Goal: Check status: Check status

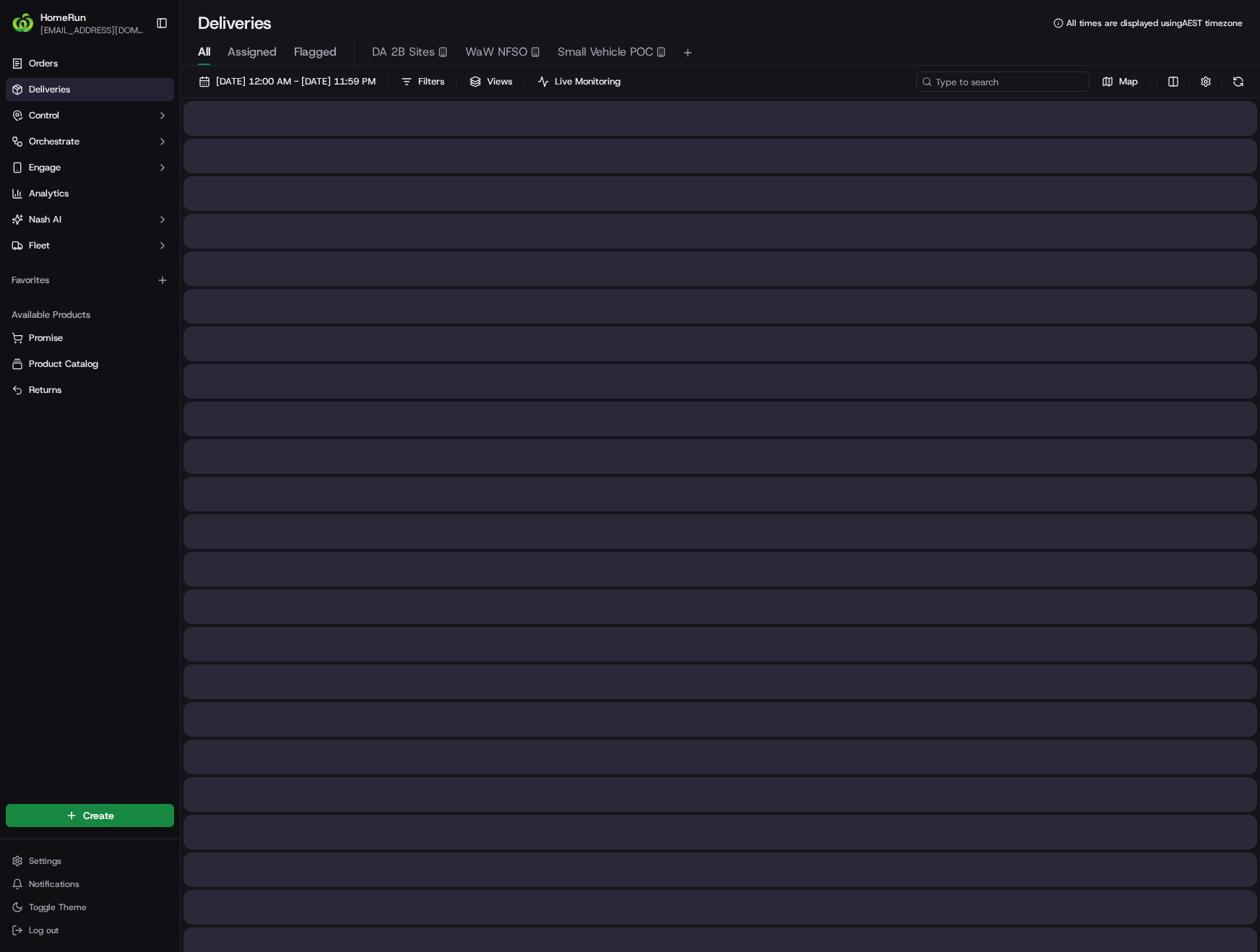
click at [1033, 86] on input at bounding box center [1002, 82] width 173 height 21
paste input "268652559"
type input "268652559"
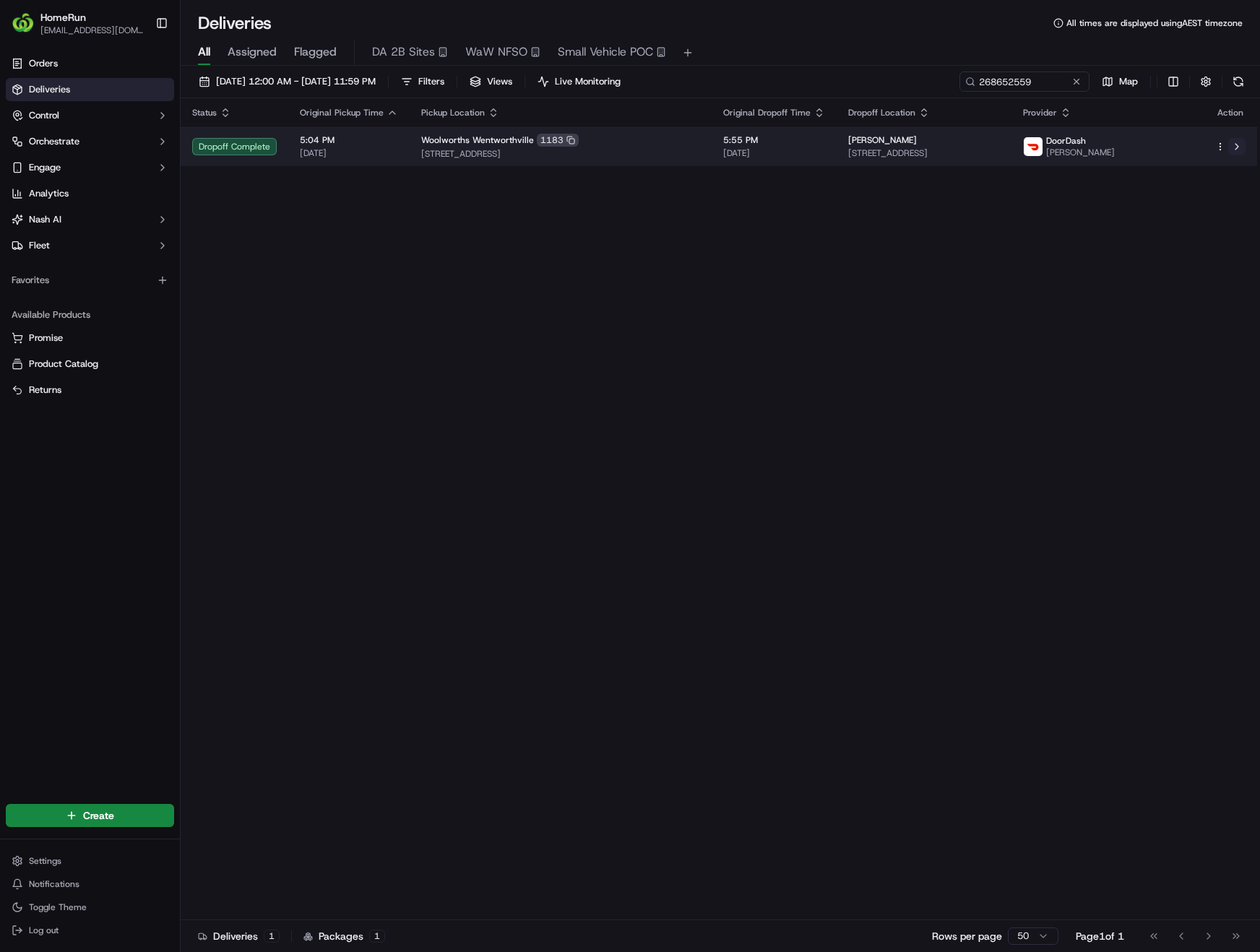
click at [1240, 149] on button at bounding box center [1236, 146] width 18 height 18
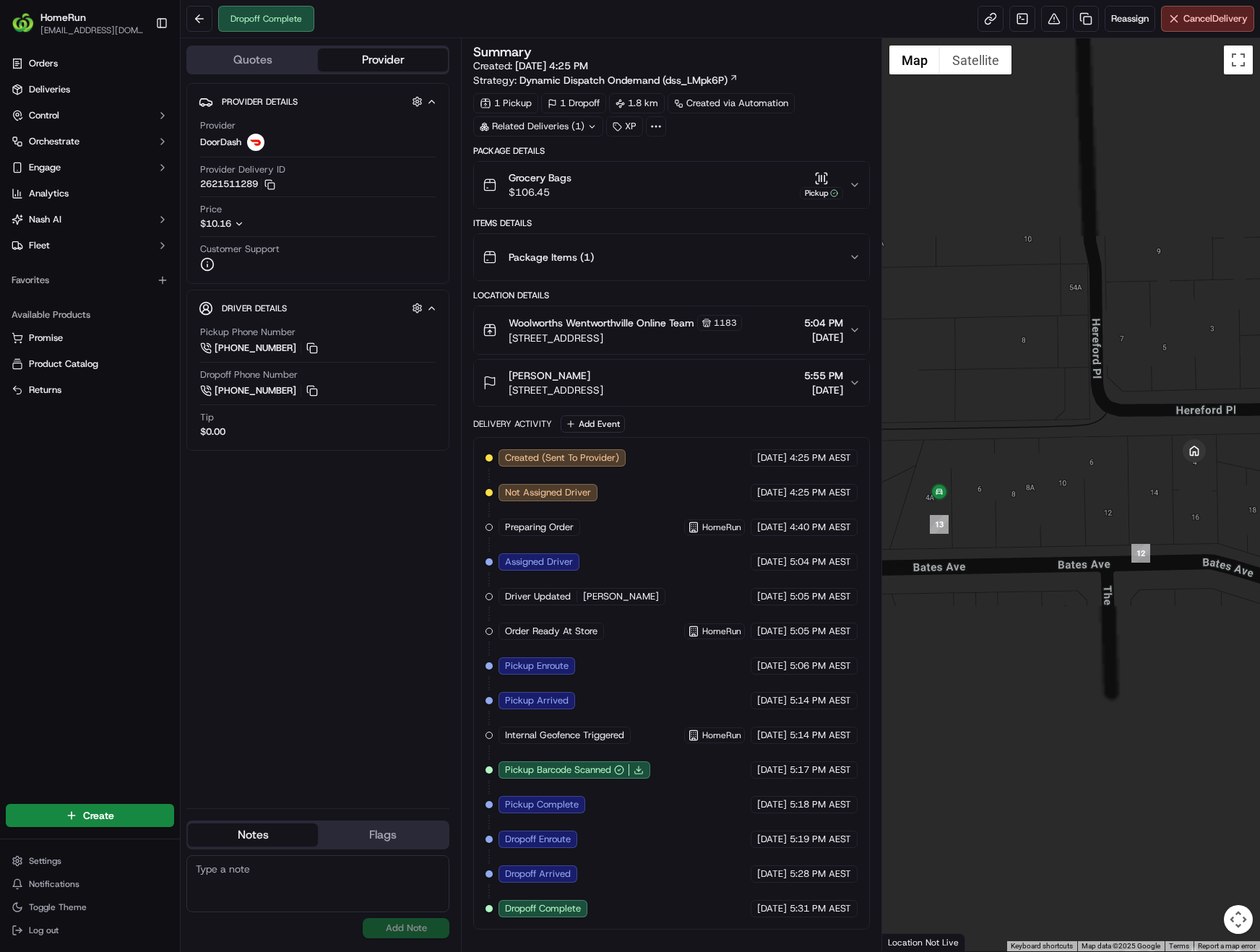
click at [1047, 579] on div at bounding box center [1071, 495] width 378 height 913
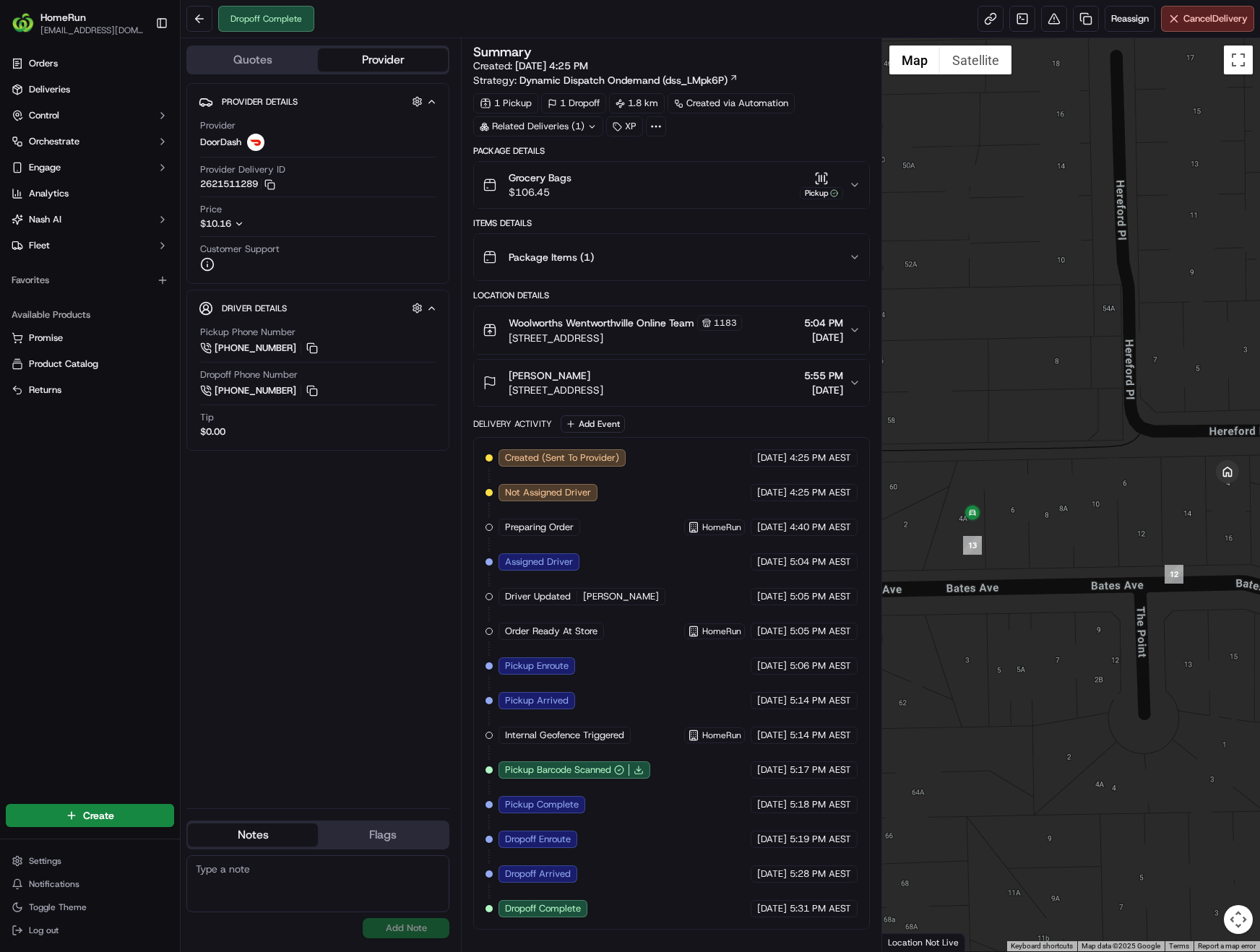
drag, startPoint x: 1050, startPoint y: 552, endPoint x: 1085, endPoint y: 573, distance: 40.8
click at [1085, 573] on div at bounding box center [1071, 495] width 378 height 913
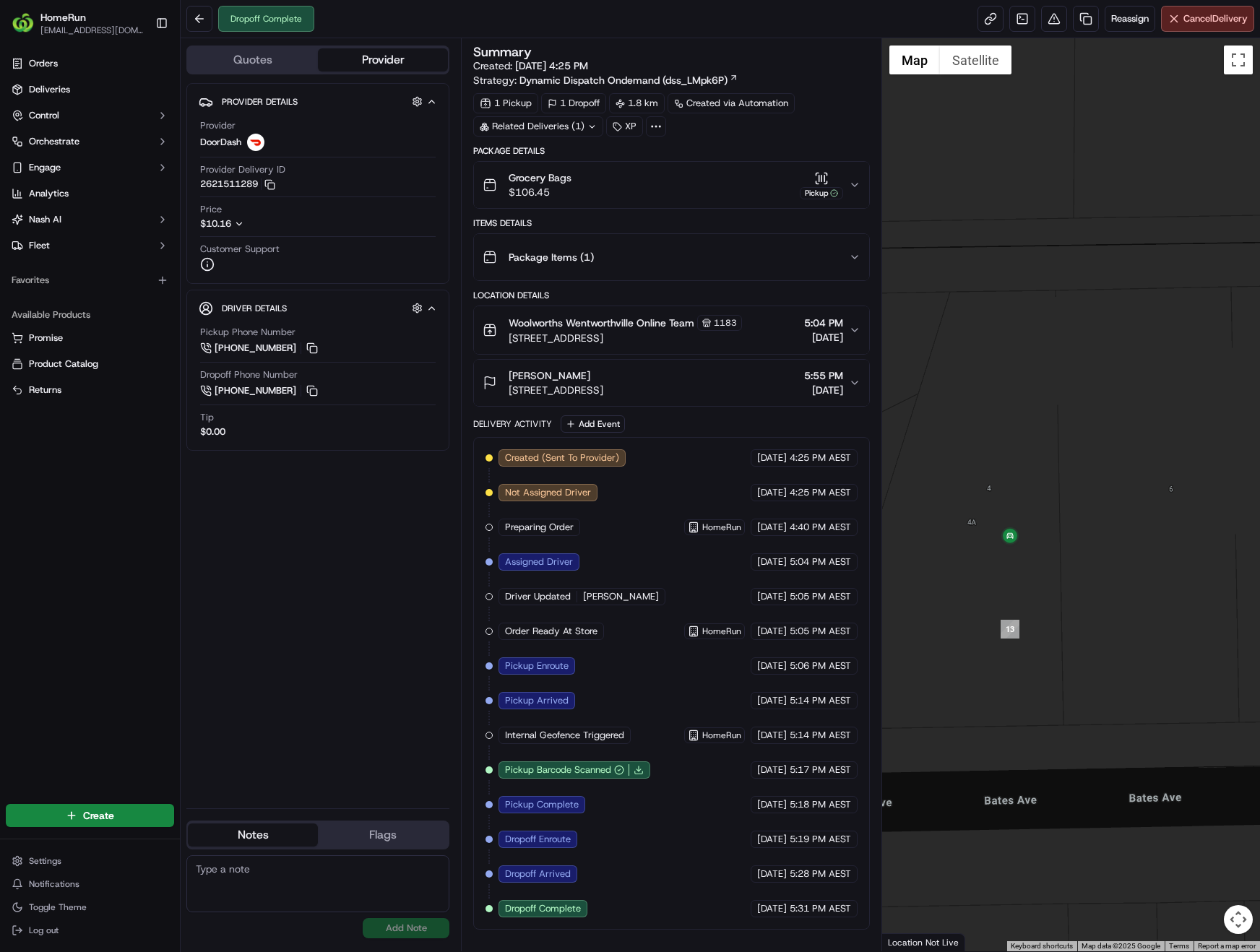
drag, startPoint x: 986, startPoint y: 534, endPoint x: 1071, endPoint y: 589, distance: 101.2
click at [1071, 589] on div at bounding box center [1071, 495] width 378 height 913
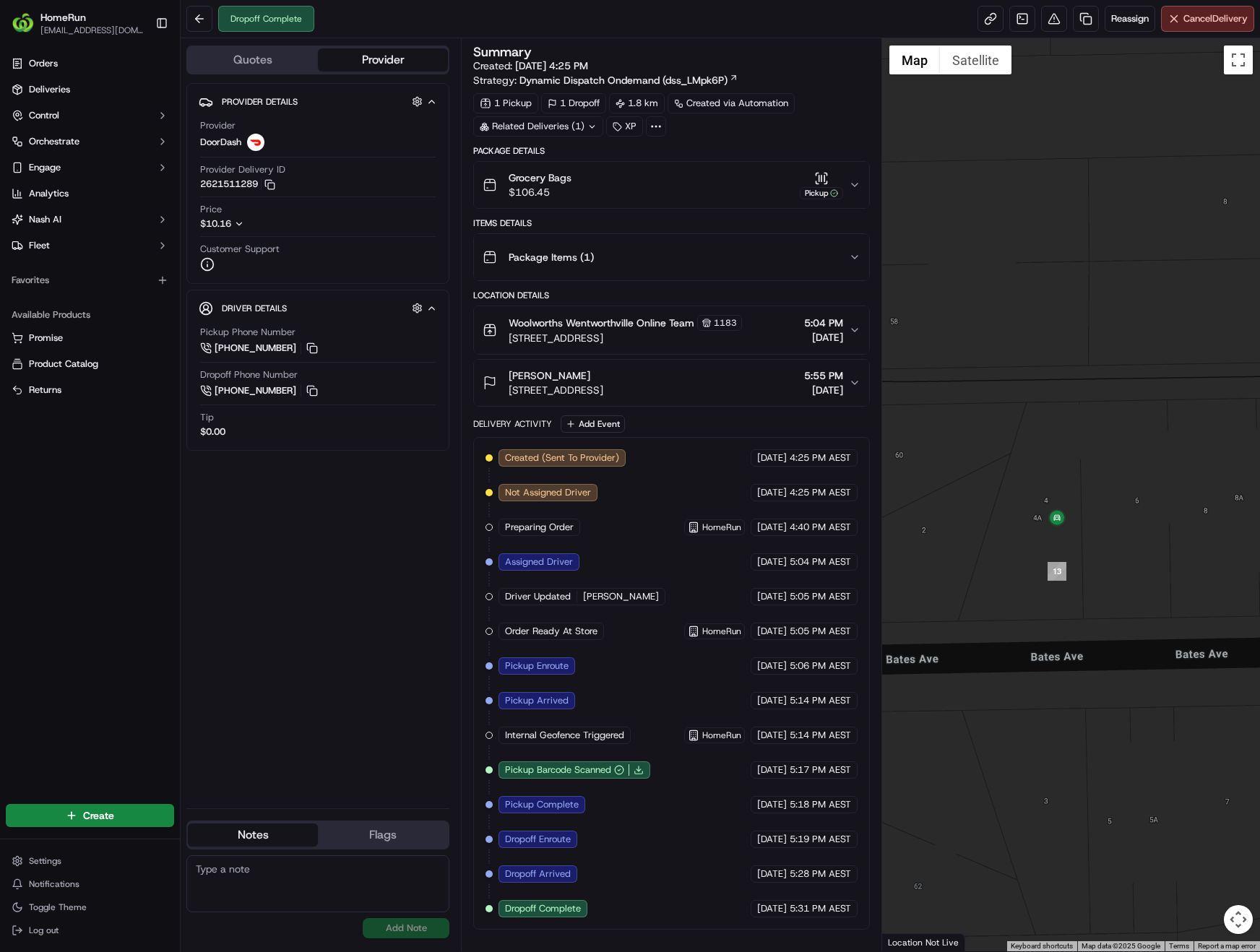
drag, startPoint x: 1125, startPoint y: 393, endPoint x: 1124, endPoint y: 454, distance: 61.0
click at [1124, 454] on div at bounding box center [1071, 495] width 378 height 913
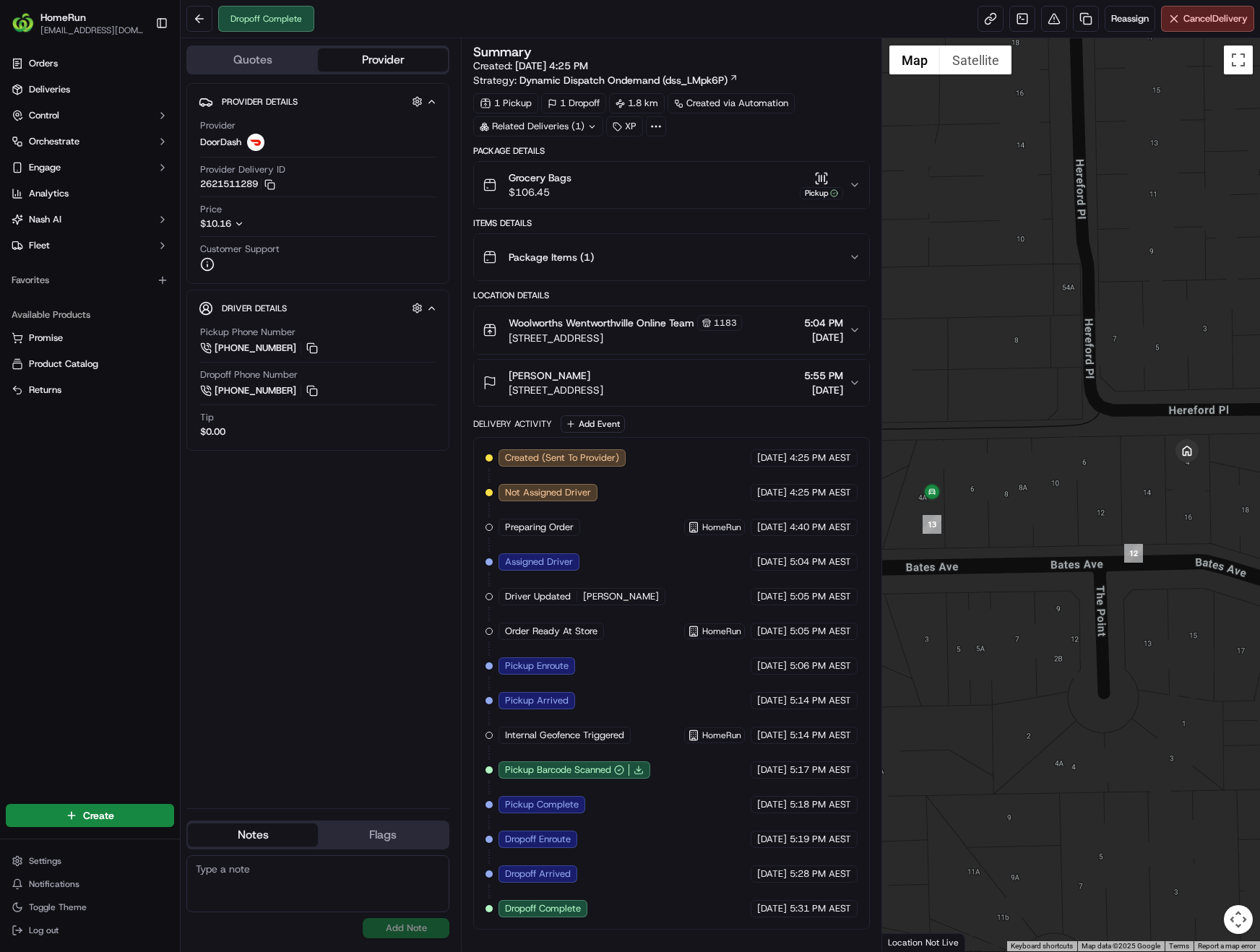
drag, startPoint x: 1213, startPoint y: 445, endPoint x: 1022, endPoint y: 459, distance: 191.5
click at [1022, 459] on div at bounding box center [1071, 495] width 378 height 913
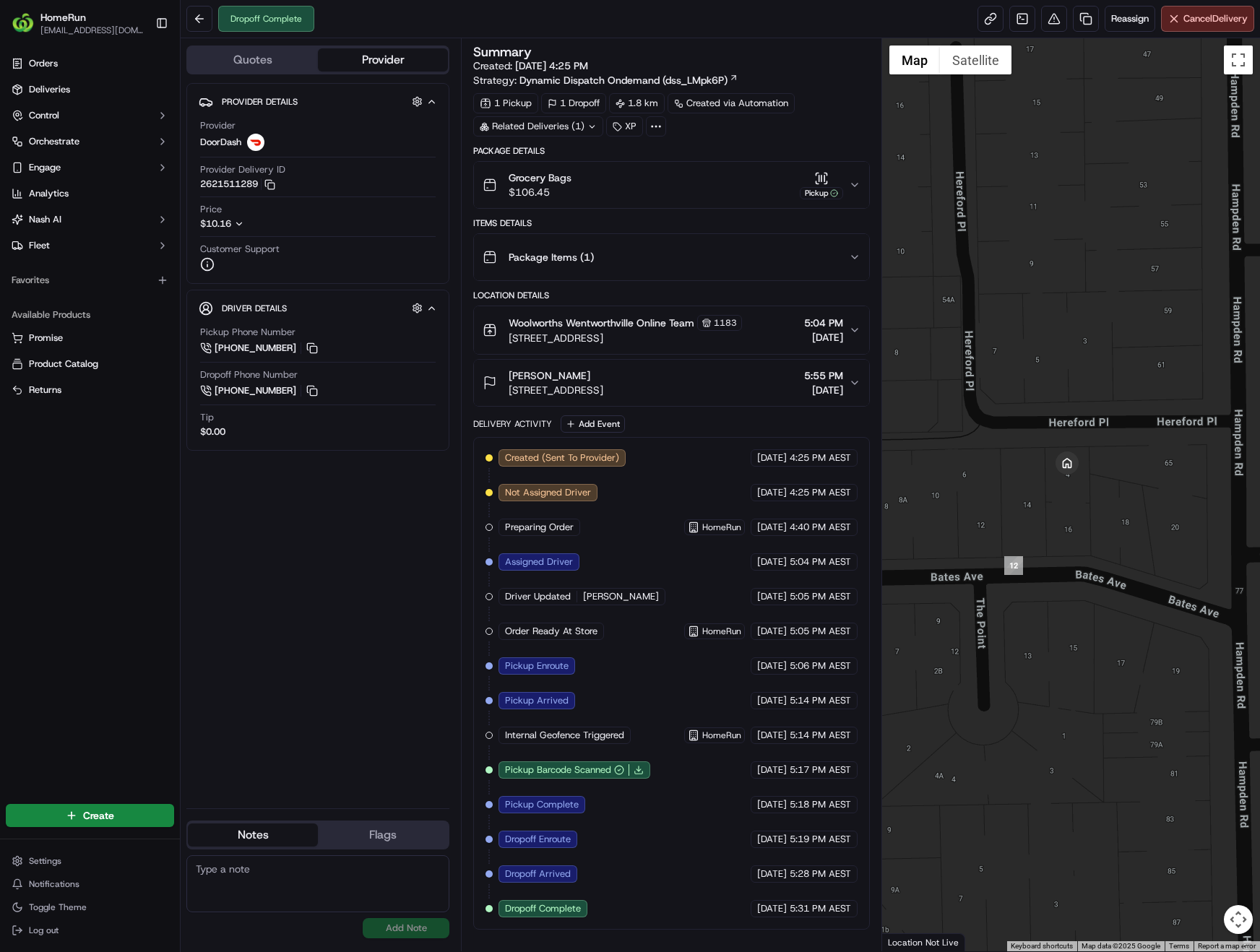
drag, startPoint x: 1172, startPoint y: 447, endPoint x: 1050, endPoint y: 459, distance: 122.6
click at [1050, 459] on div at bounding box center [1071, 495] width 378 height 913
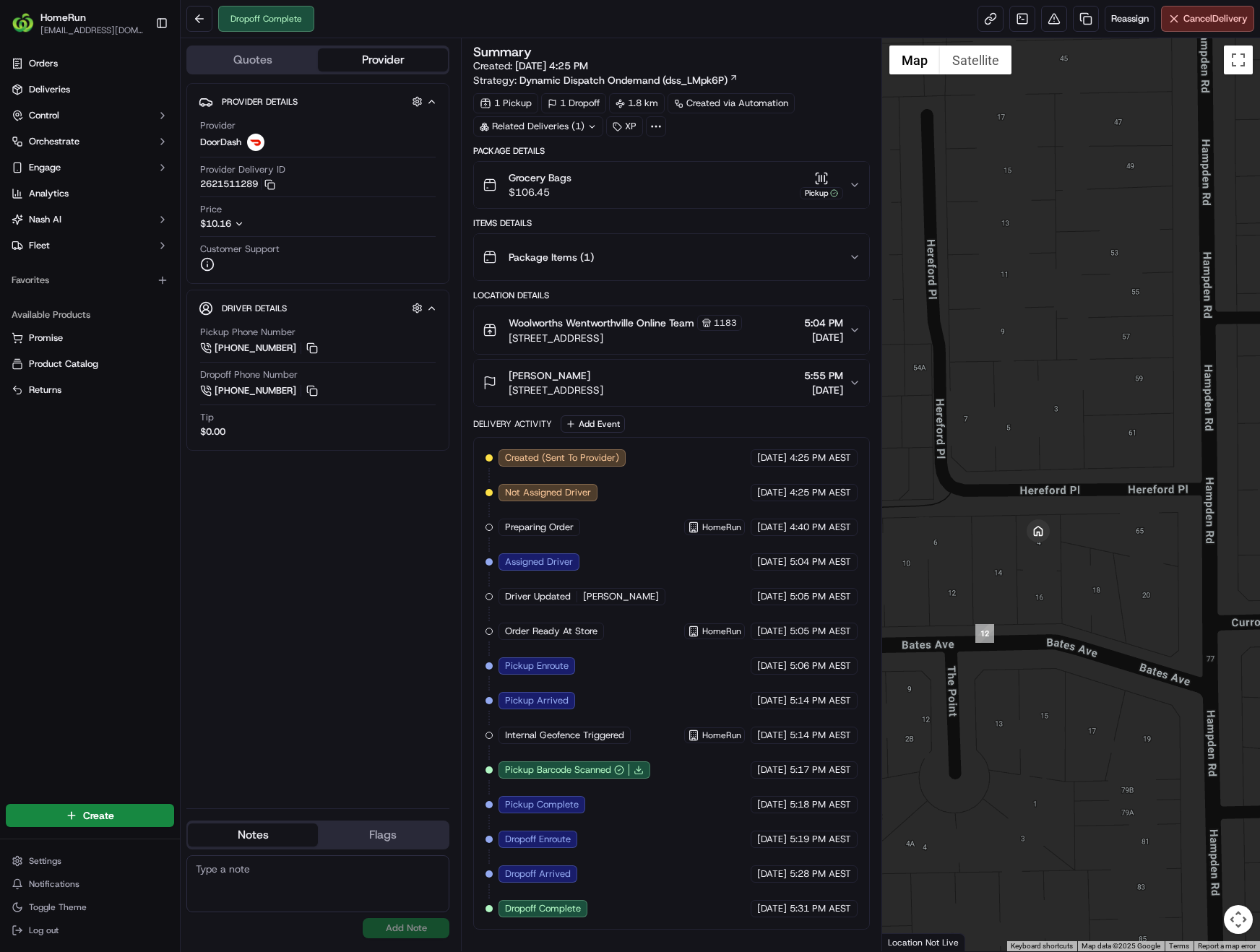
click at [1061, 541] on div at bounding box center [1071, 495] width 378 height 913
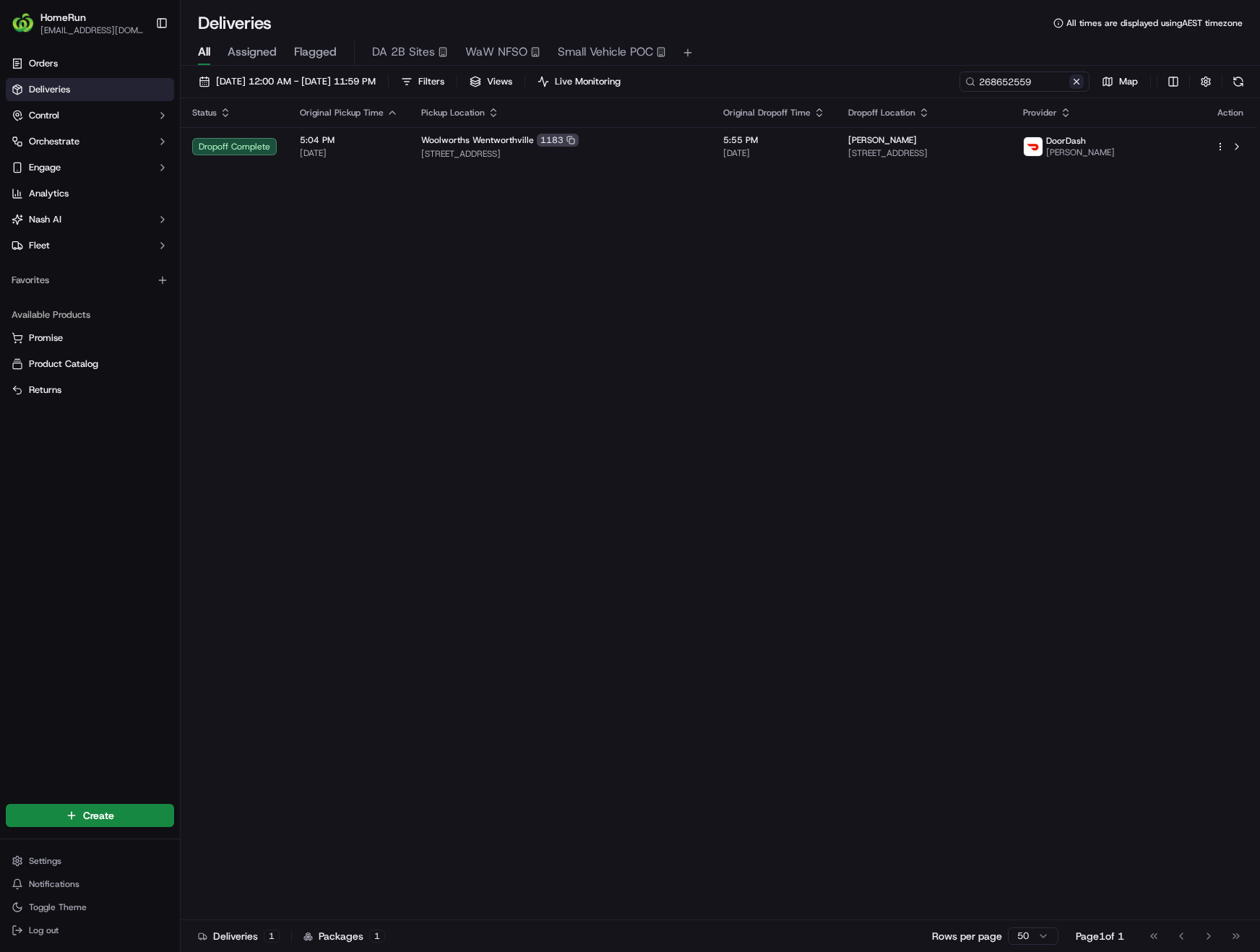
click at [1080, 79] on button at bounding box center [1076, 82] width 14 height 14
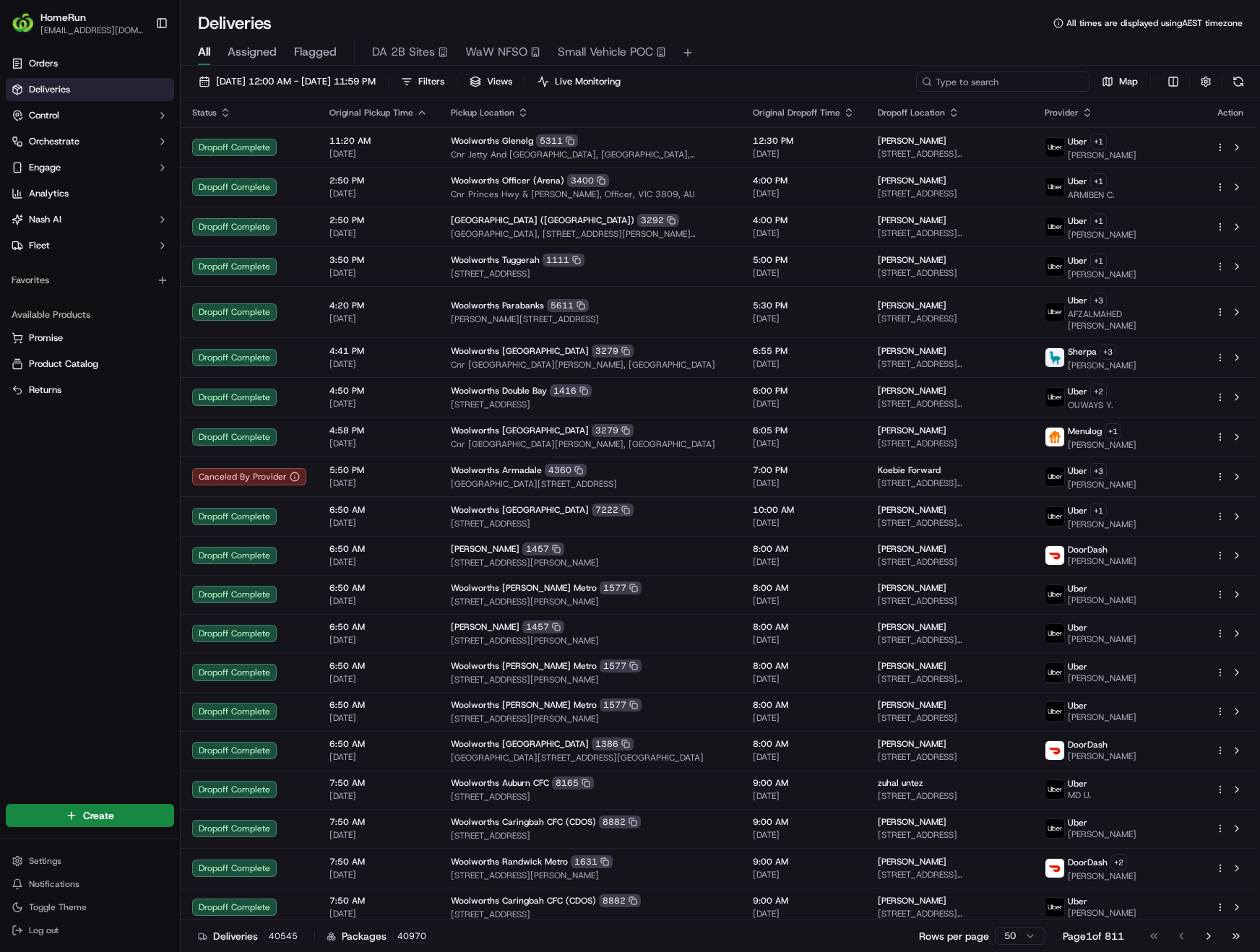
click at [1052, 85] on input at bounding box center [1002, 82] width 173 height 21
paste input "270471334"
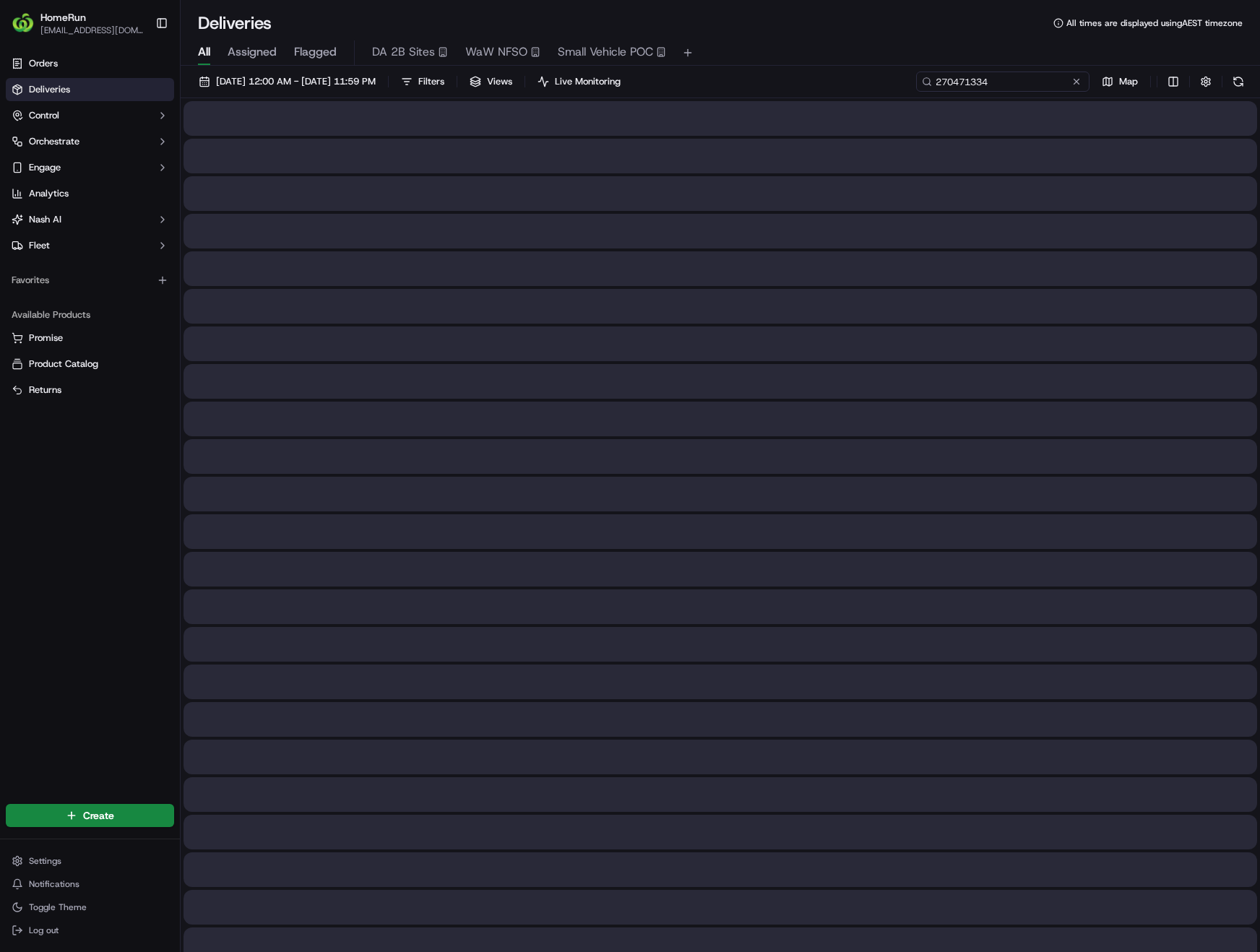
type input "270471334"
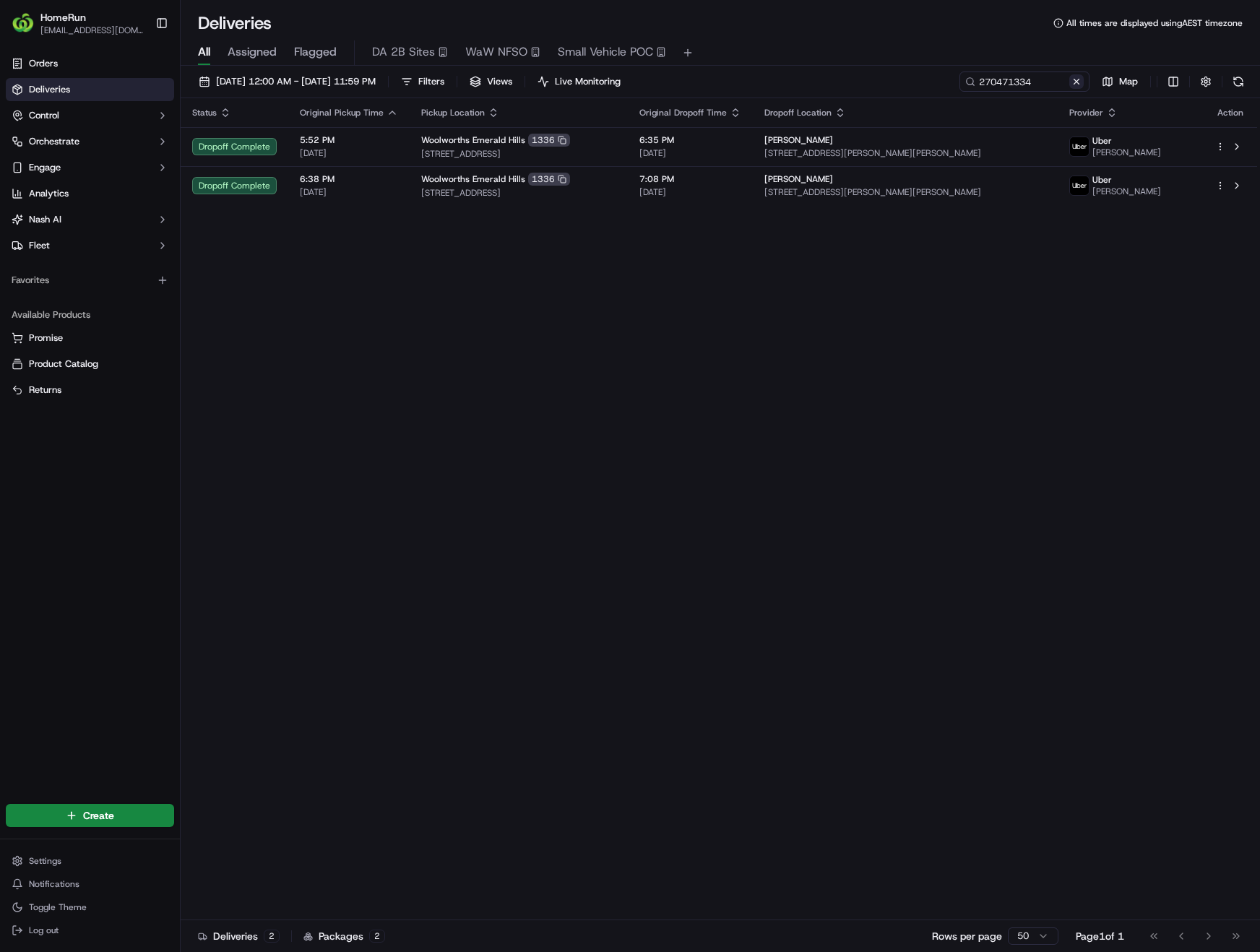
click at [1072, 81] on button at bounding box center [1076, 82] width 14 height 14
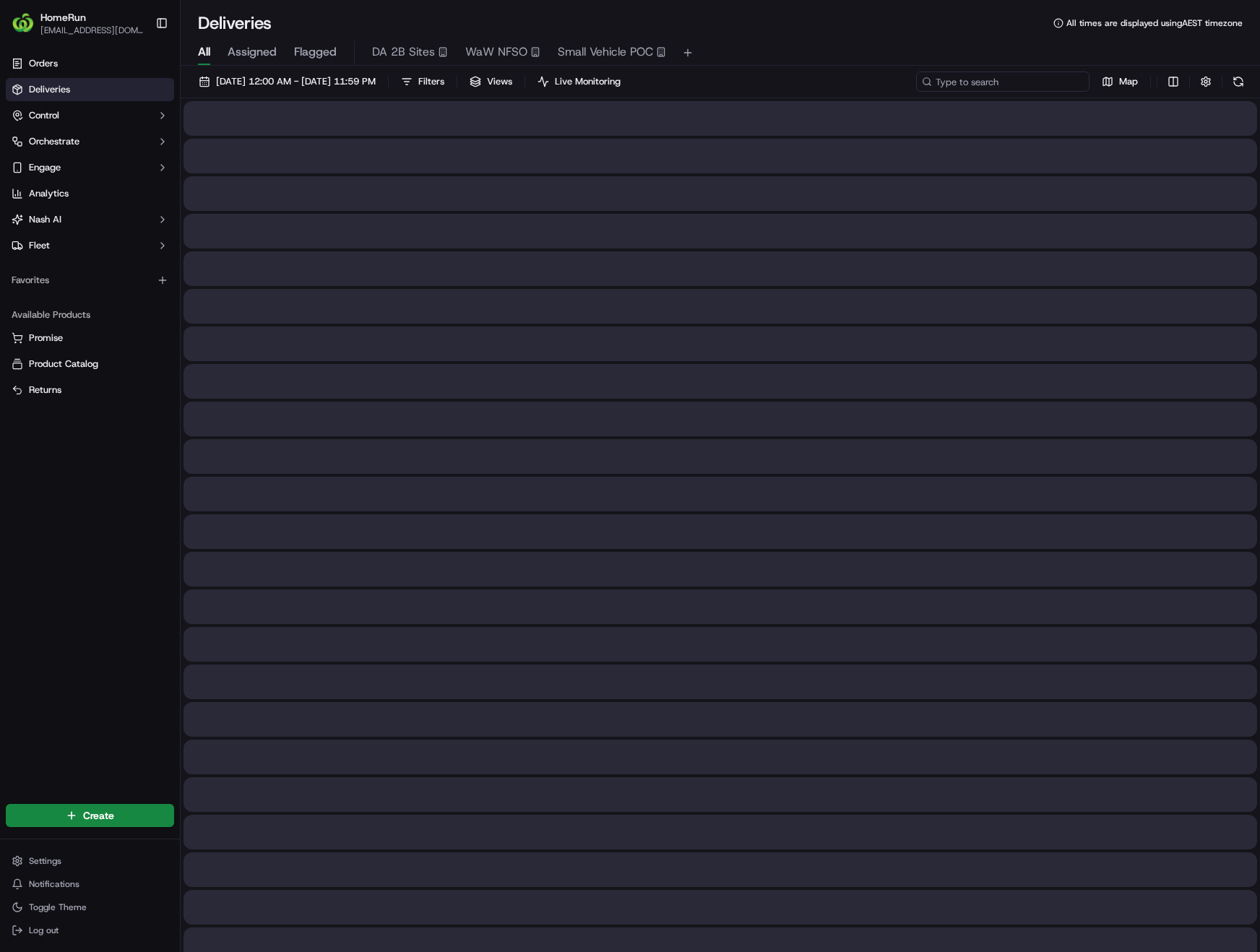
click at [1045, 79] on input at bounding box center [1002, 82] width 173 height 21
paste input "269947306"
type input "269947306"
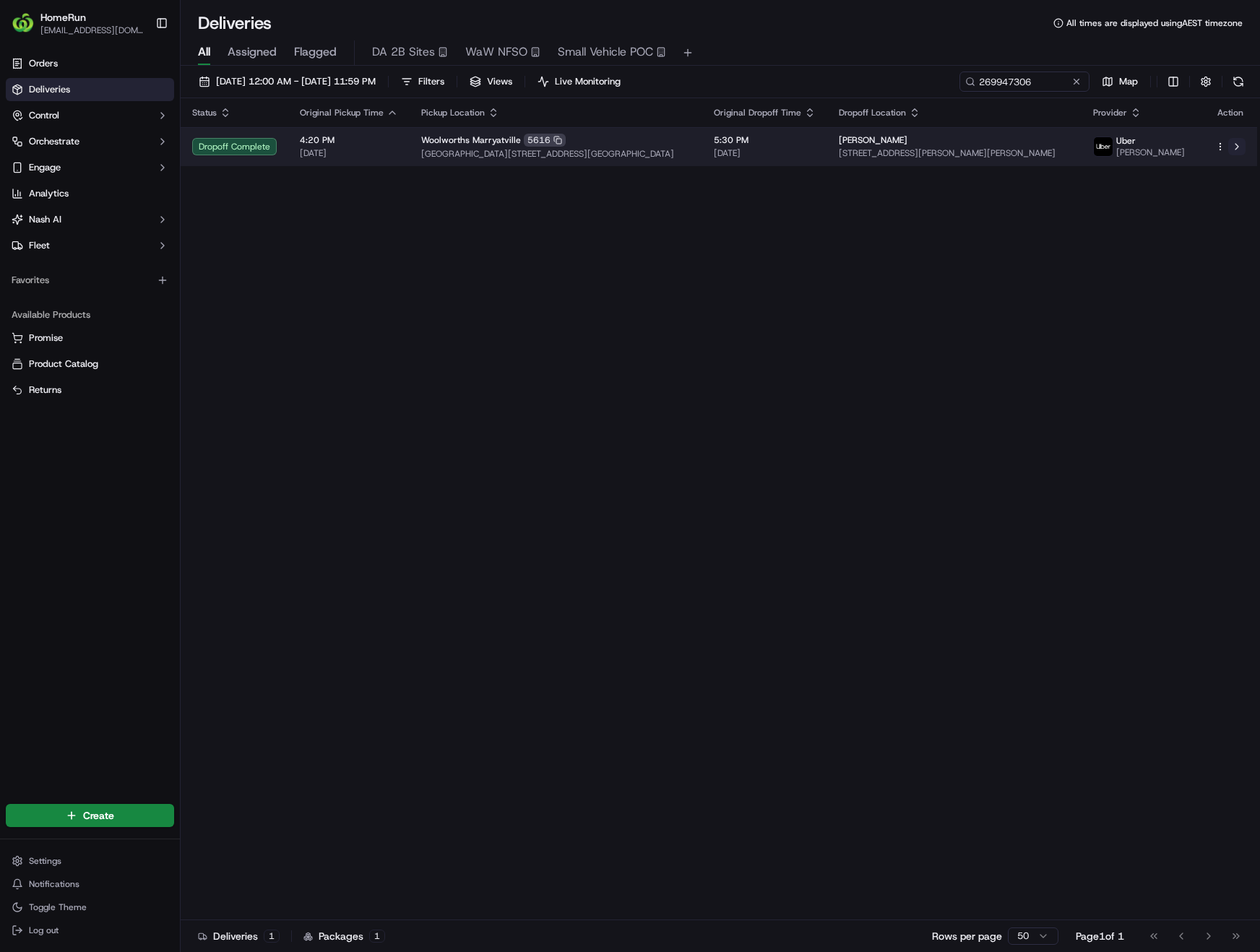
click at [1236, 152] on button at bounding box center [1236, 146] width 18 height 18
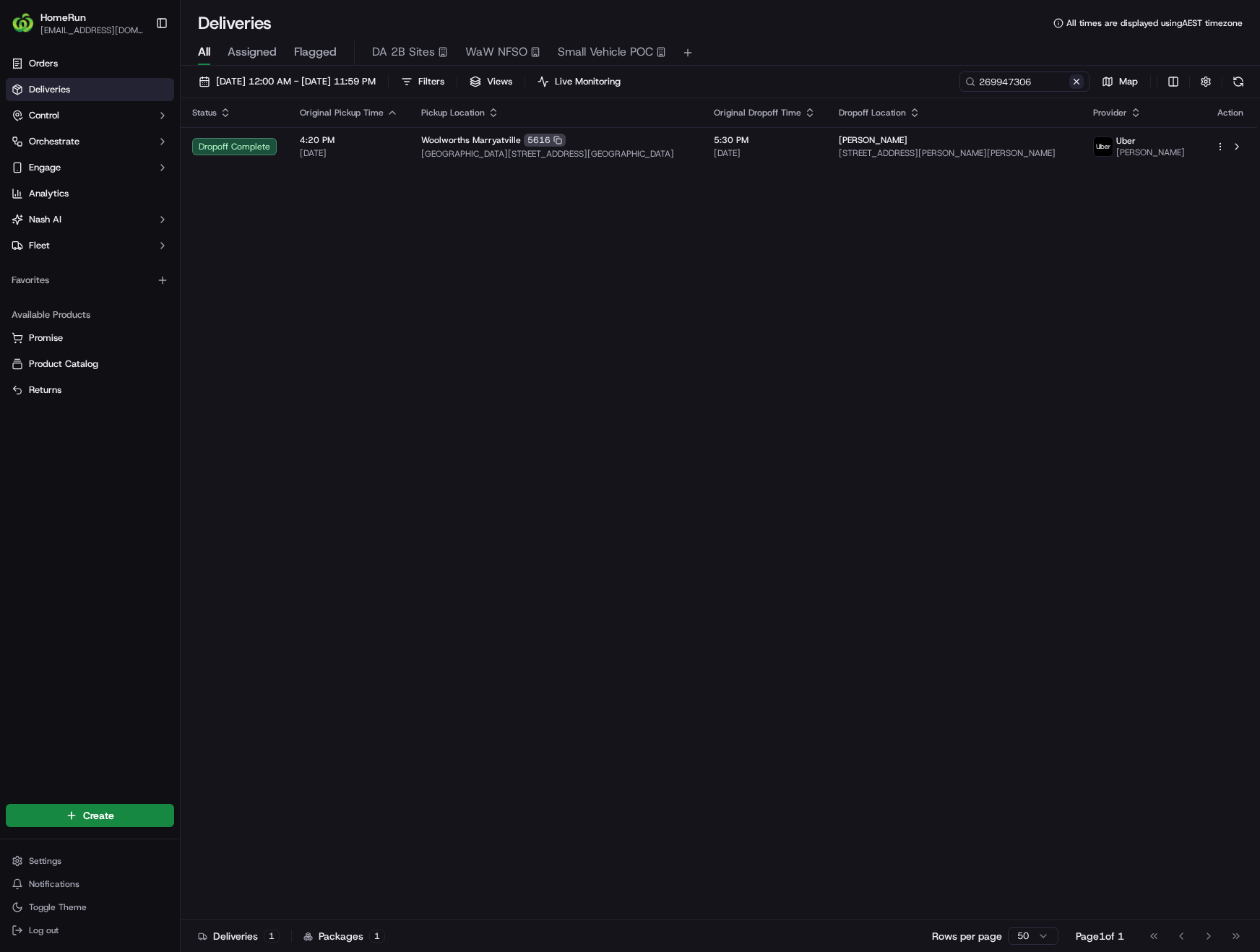
click at [1075, 79] on button at bounding box center [1076, 82] width 14 height 14
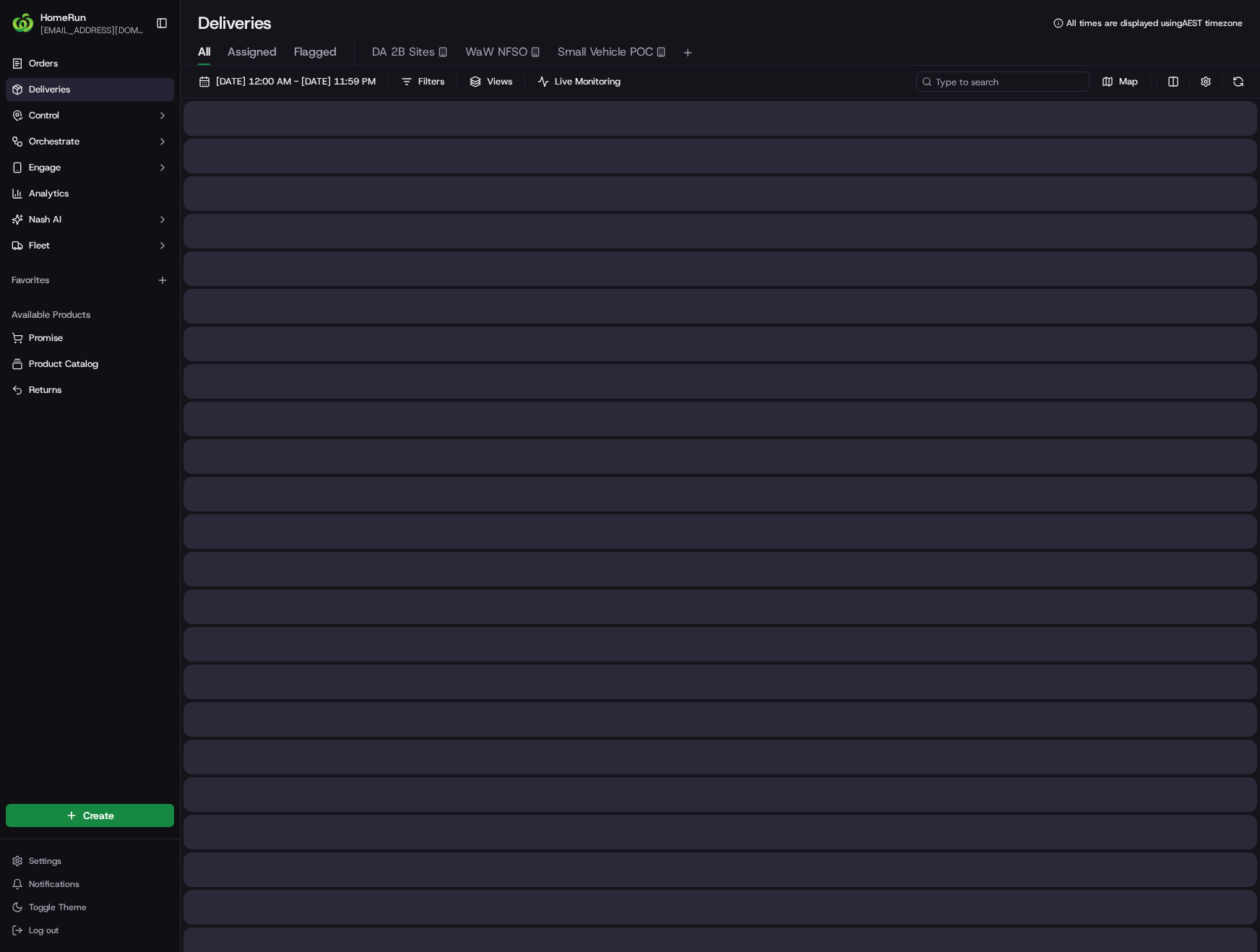
click at [1012, 82] on input at bounding box center [1002, 82] width 173 height 21
paste input "270500910"
type input "270500910"
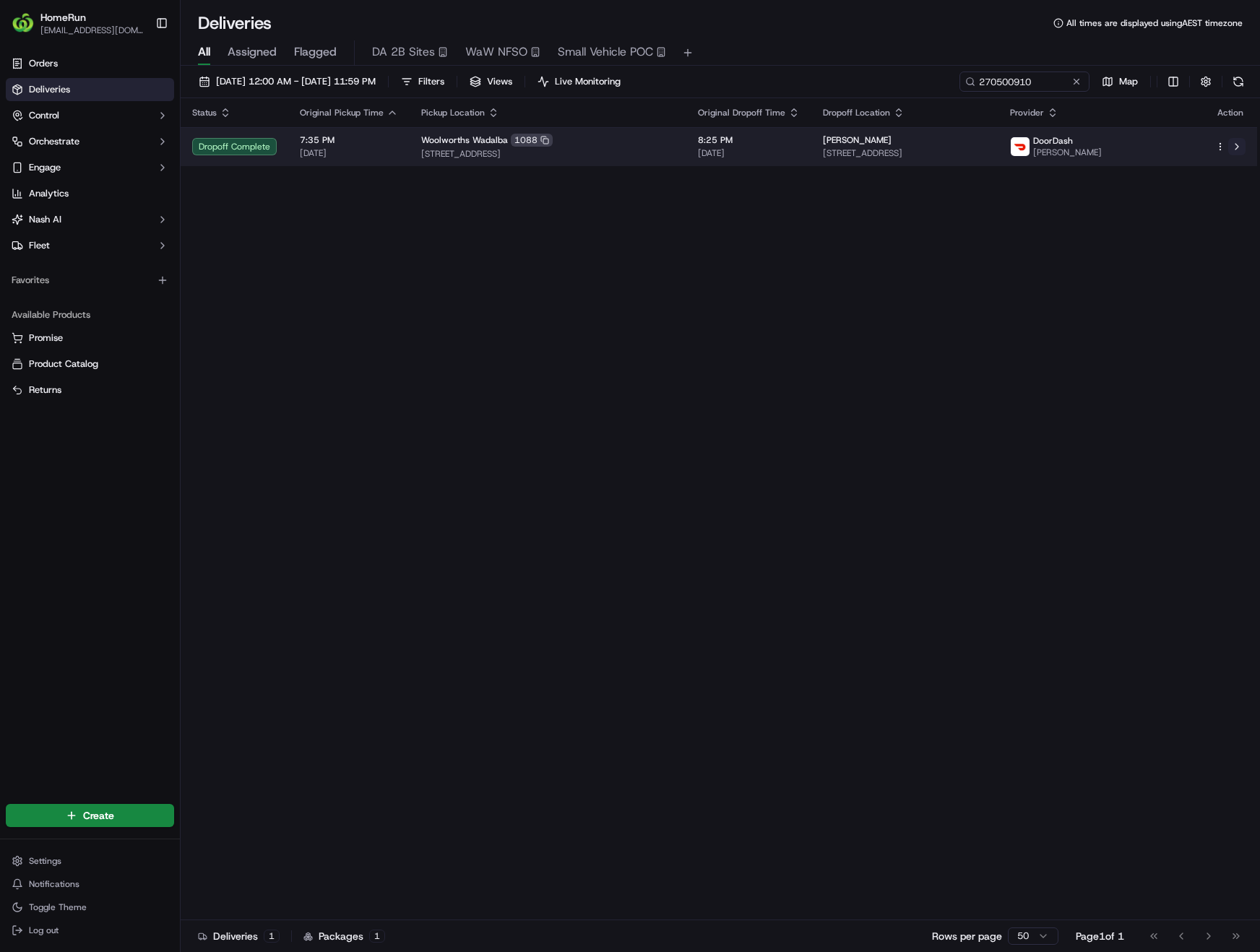
click at [1239, 148] on button at bounding box center [1236, 146] width 18 height 18
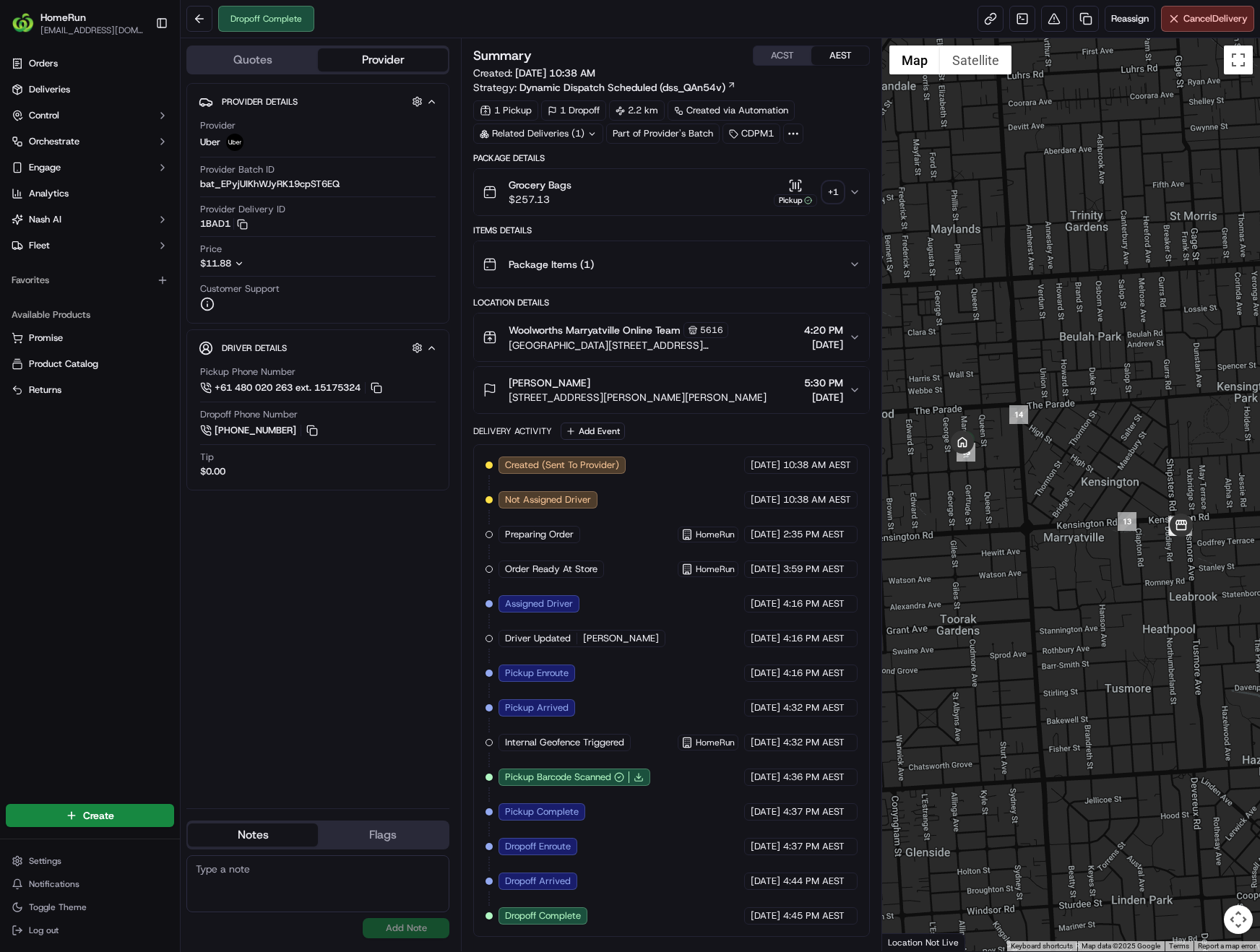
click at [837, 196] on div "+ 1" at bounding box center [833, 192] width 21 height 21
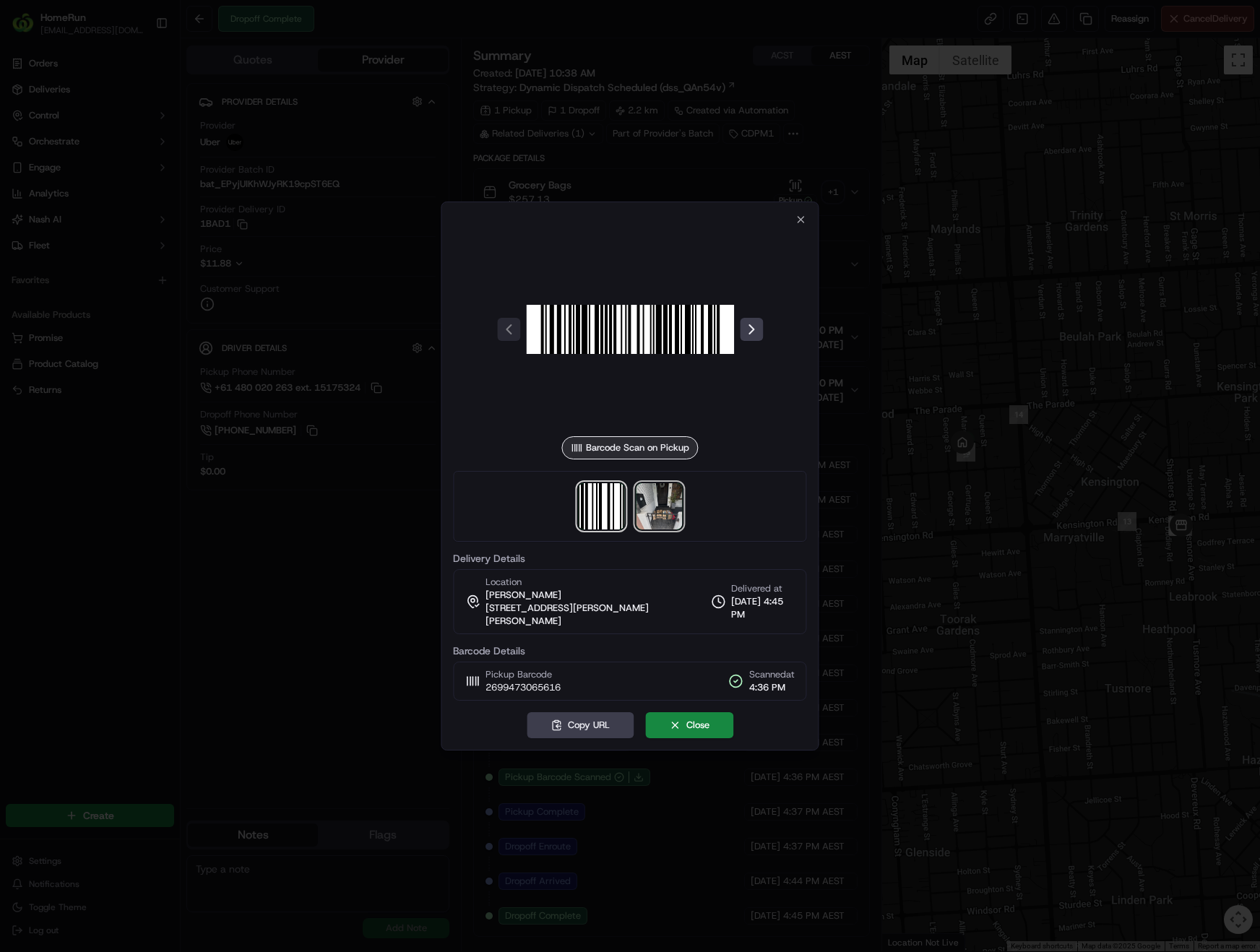
click at [668, 521] on img at bounding box center [659, 506] width 46 height 46
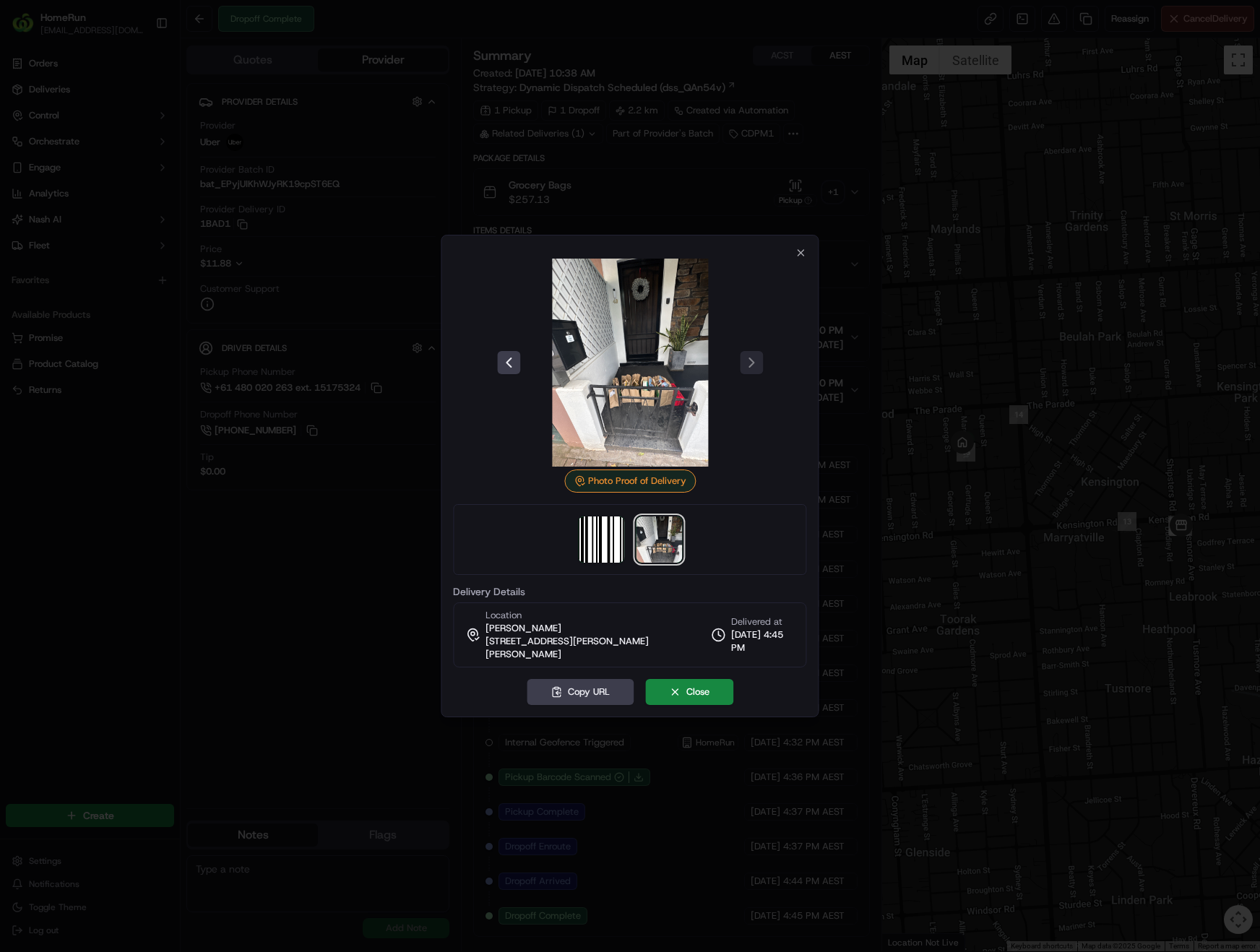
click at [803, 265] on div at bounding box center [630, 362] width 354 height 208
click at [799, 256] on icon "button" at bounding box center [801, 253] width 6 height 6
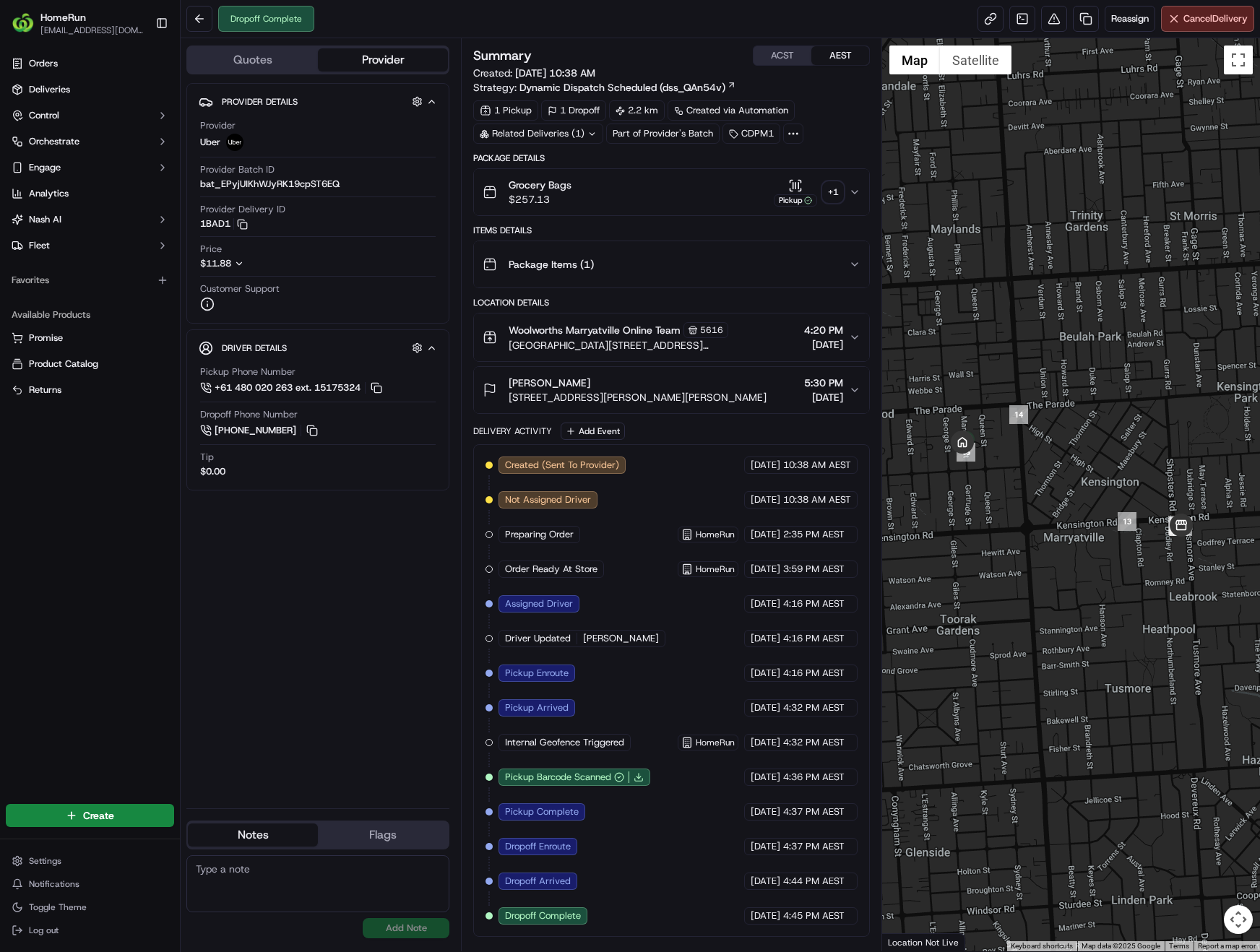
click at [594, 139] on div "Related Deliveries (1)" at bounding box center [538, 133] width 130 height 21
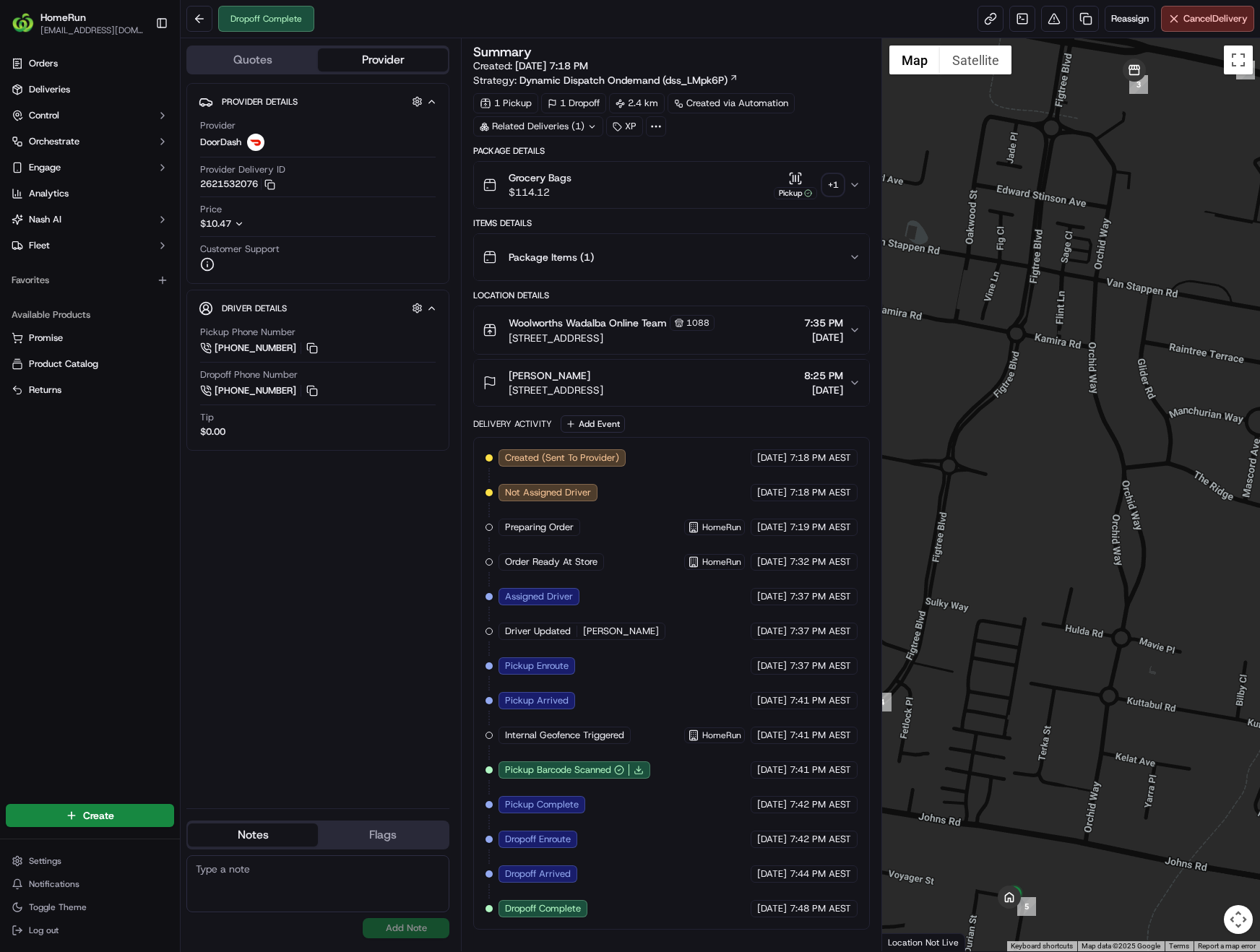
click at [834, 185] on div "+ 1" at bounding box center [833, 184] width 21 height 21
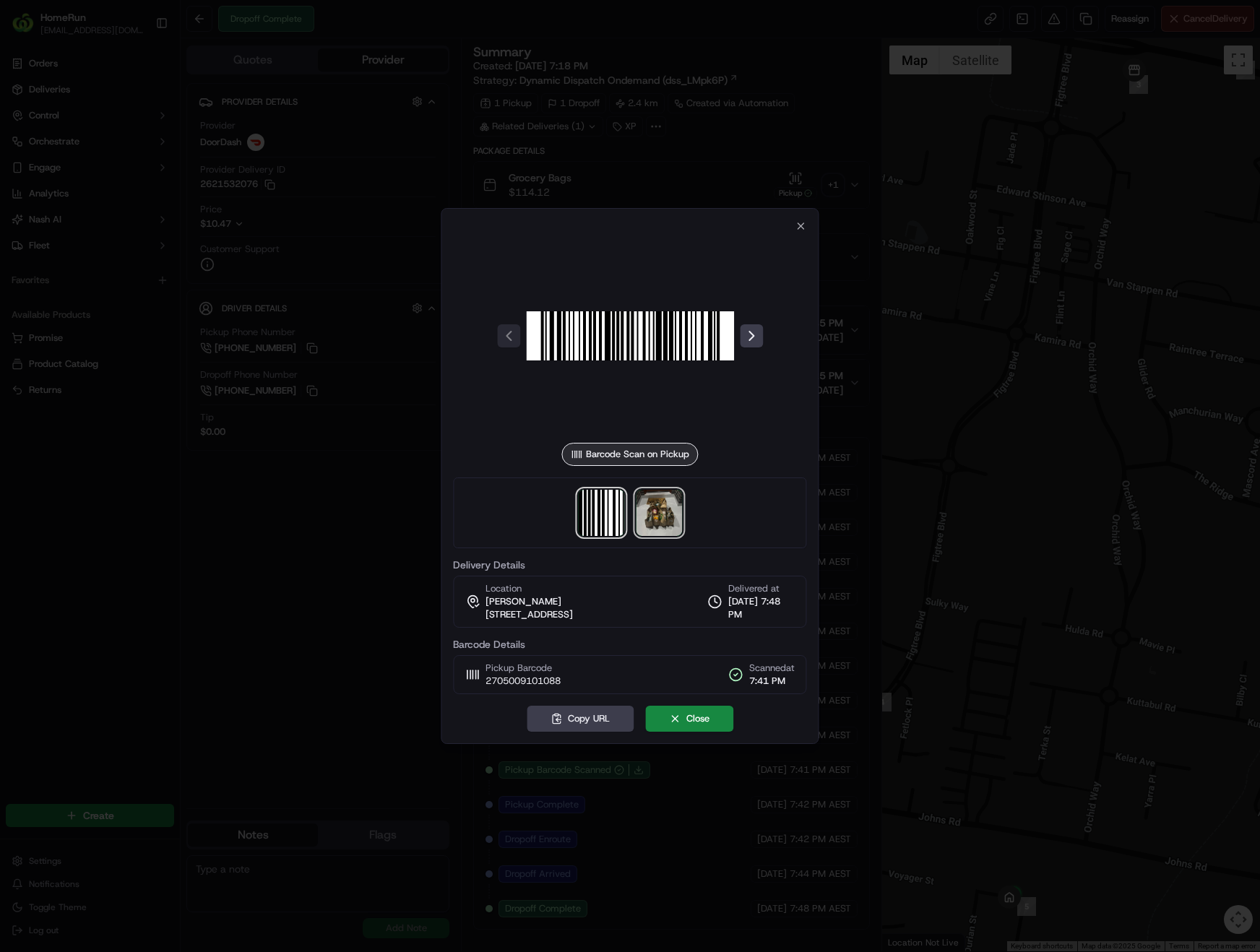
click at [668, 527] on img at bounding box center [659, 513] width 46 height 46
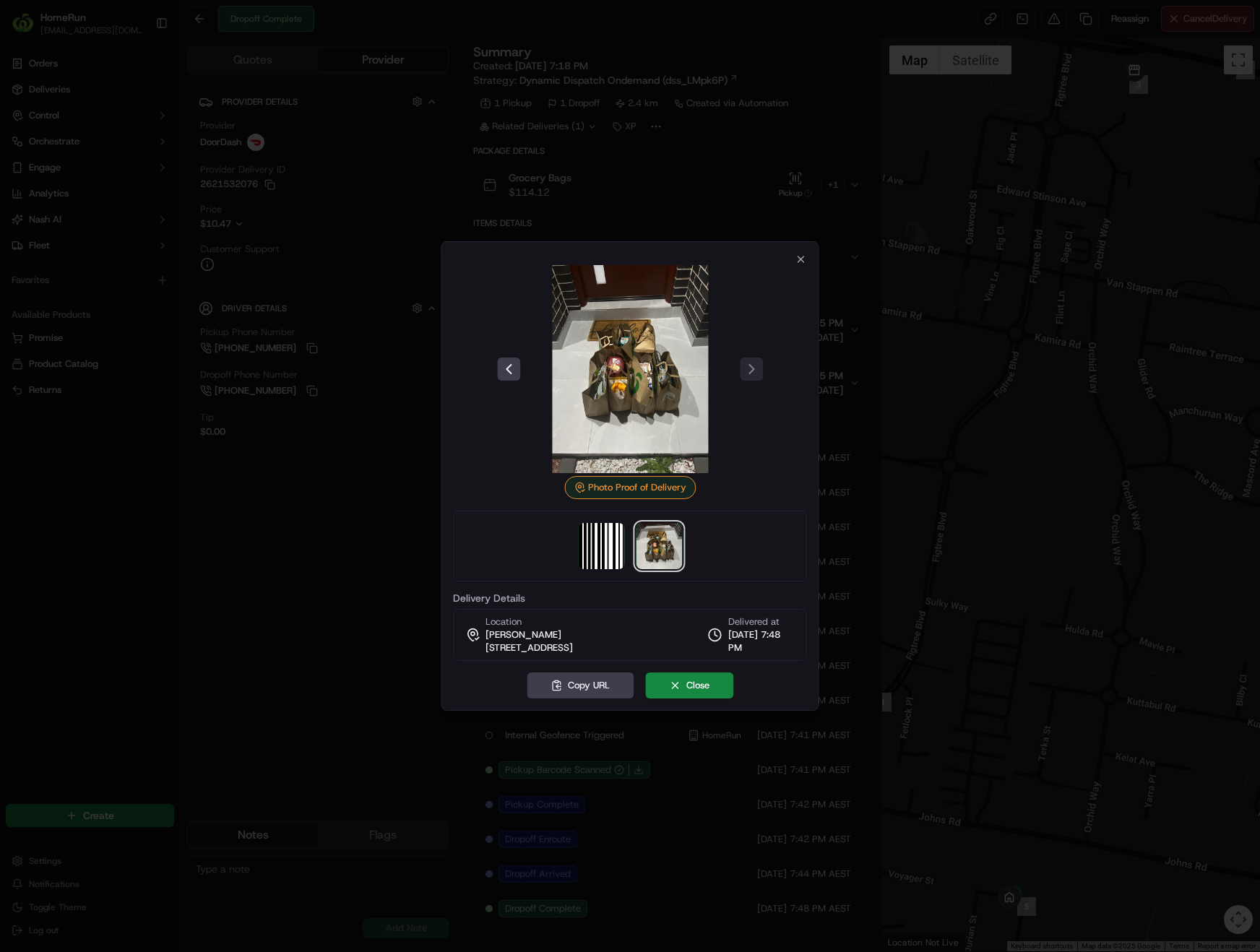
drag, startPoint x: 482, startPoint y: 649, endPoint x: 597, endPoint y: 652, distance: 115.0
click at [573, 652] on div "Location Tia Alicer 57A Voyager St, Wadalba, NSW 2259, AU" at bounding box center [518, 635] width 107 height 39
copy span "57A Voyager St, Wadalba"
drag, startPoint x: 800, startPoint y: 259, endPoint x: 814, endPoint y: 265, distance: 15.2
click at [800, 259] on icon "button" at bounding box center [801, 259] width 11 height 11
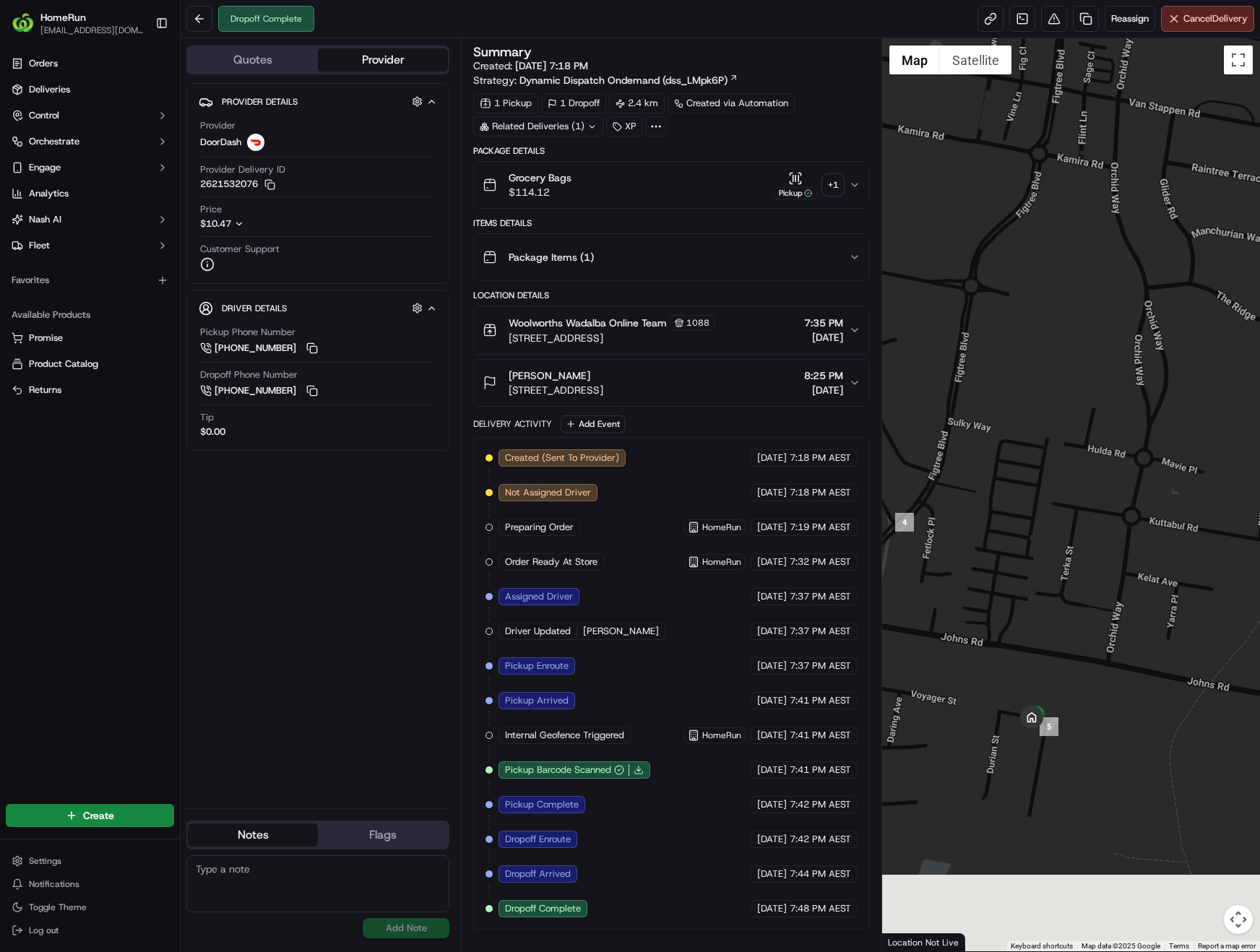
drag, startPoint x: 1081, startPoint y: 470, endPoint x: 1119, endPoint y: 237, distance: 236.1
click at [1120, 218] on div at bounding box center [1071, 495] width 378 height 913
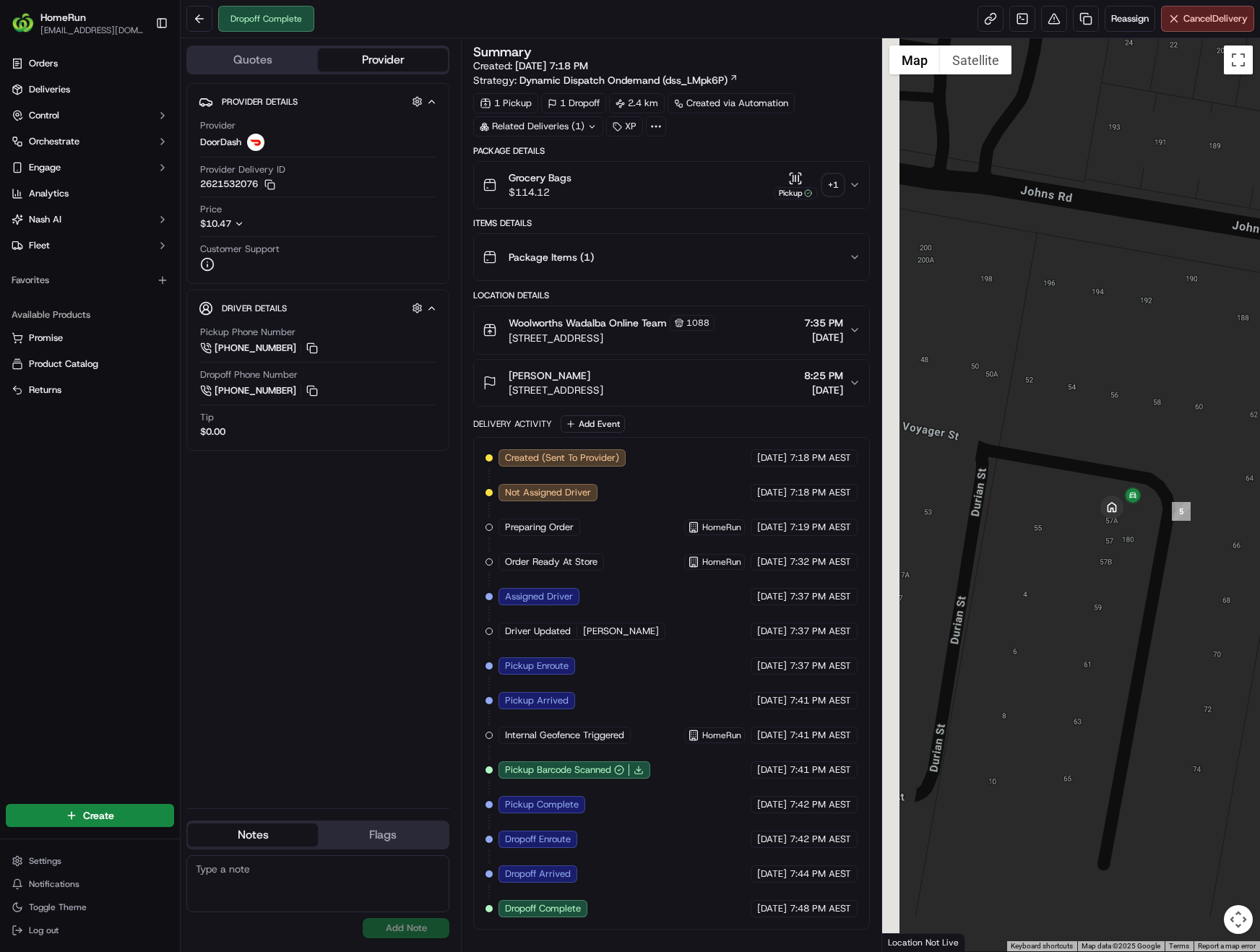
drag, startPoint x: 1050, startPoint y: 558, endPoint x: 1196, endPoint y: 437, distance: 189.6
click at [1196, 437] on div at bounding box center [1071, 495] width 378 height 913
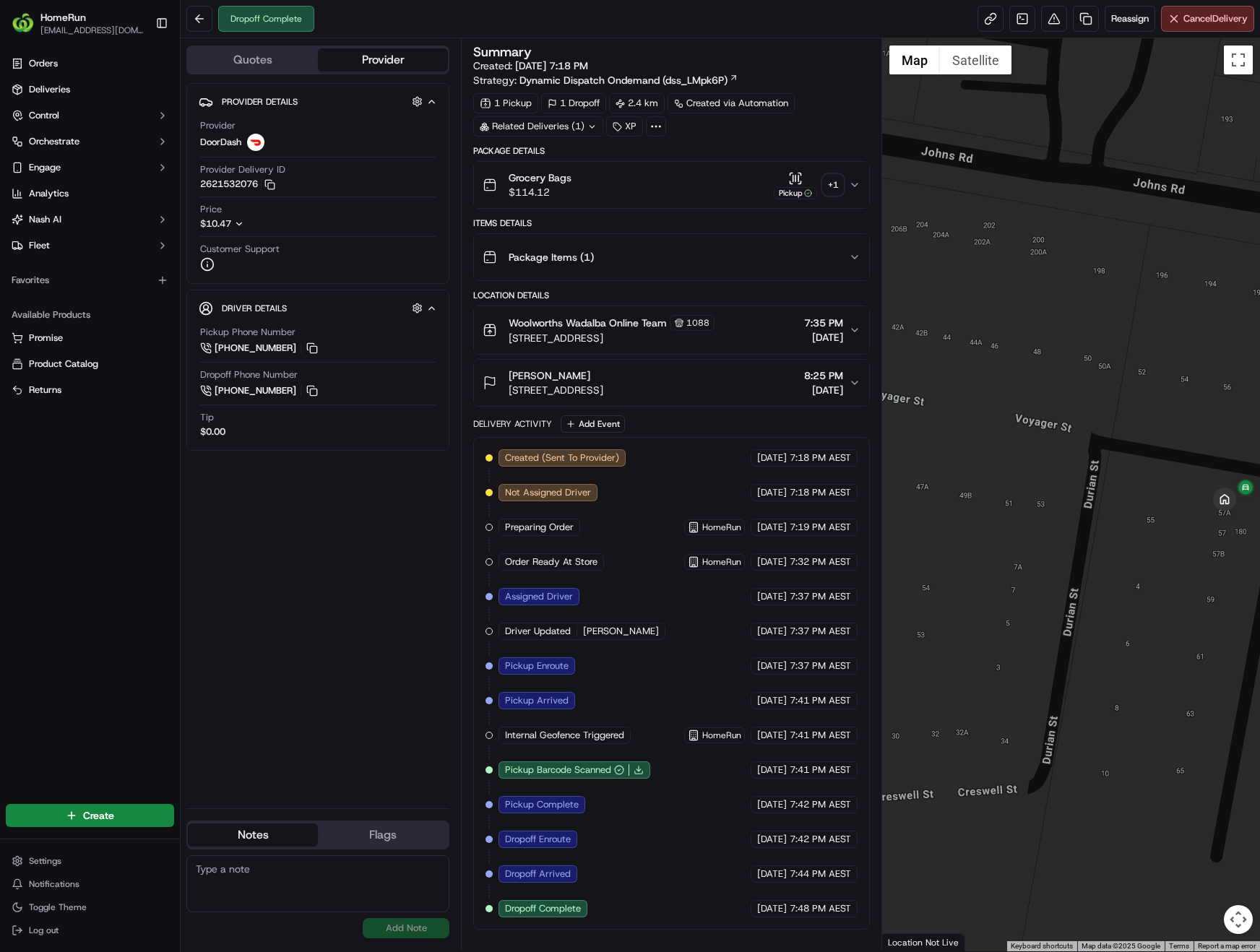
drag, startPoint x: 1120, startPoint y: 430, endPoint x: 1233, endPoint y: 423, distance: 113.2
click at [1233, 423] on div at bounding box center [1071, 495] width 378 height 913
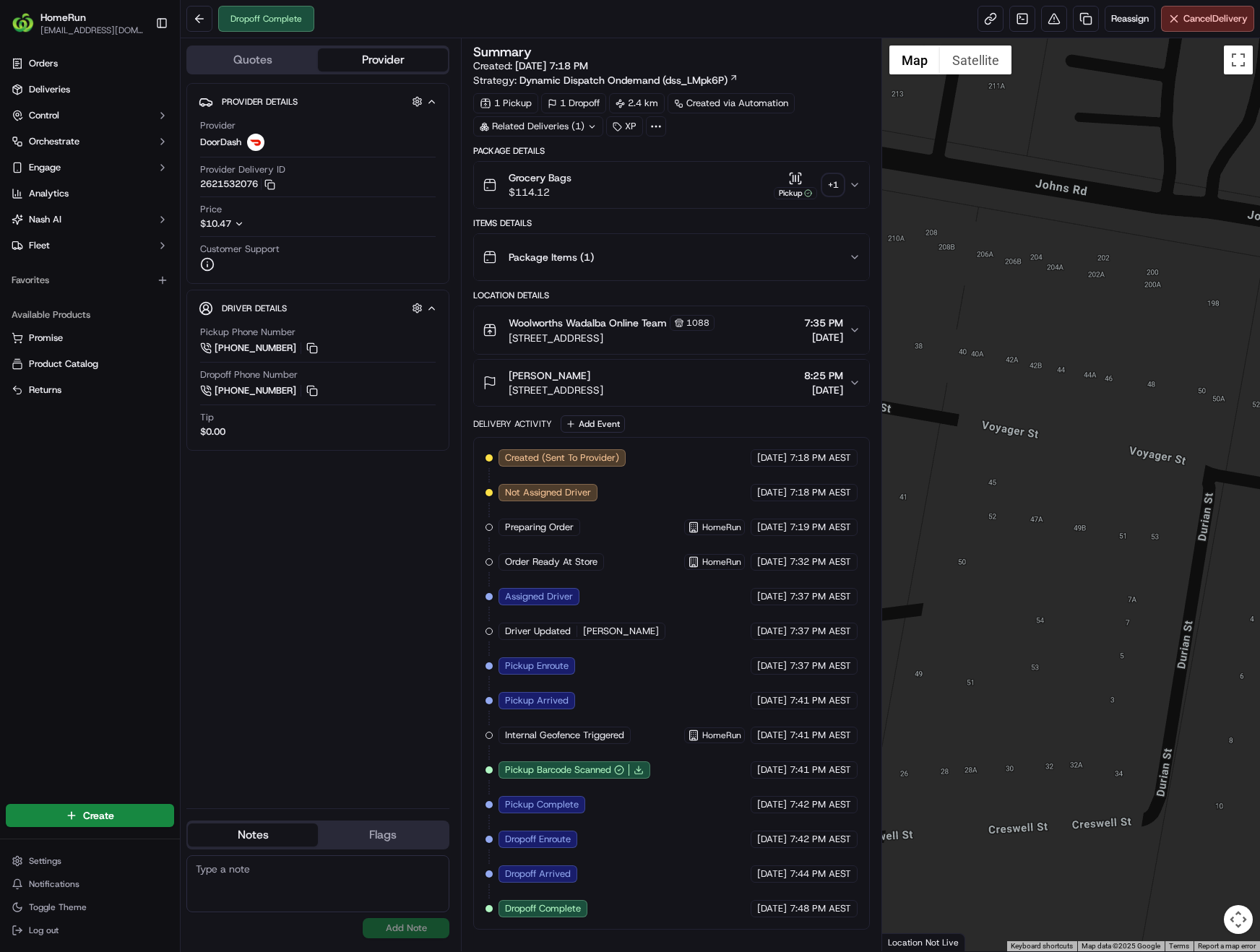
drag, startPoint x: 1153, startPoint y: 419, endPoint x: 1228, endPoint y: 437, distance: 77.1
click at [1228, 437] on div at bounding box center [1071, 495] width 378 height 913
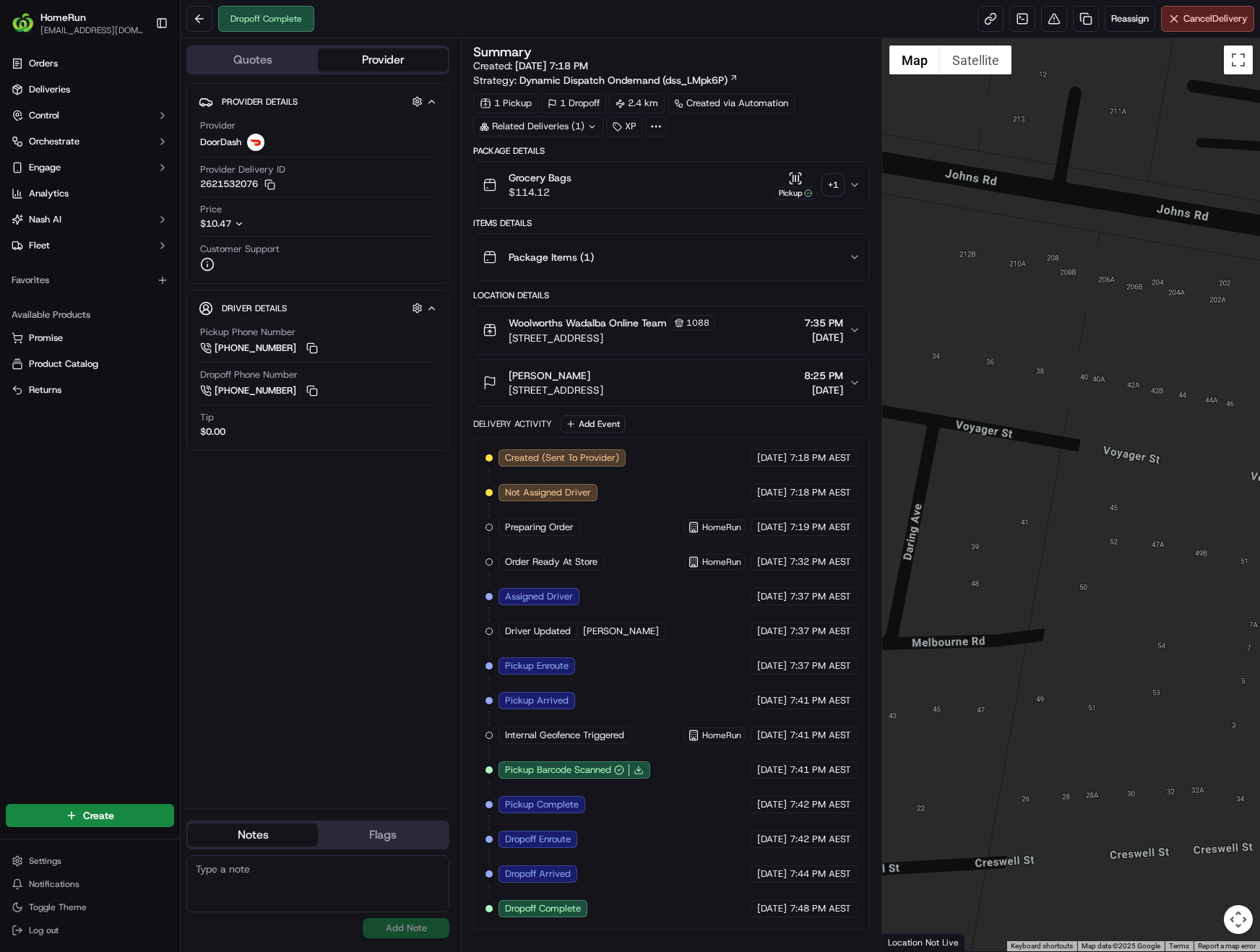
drag, startPoint x: 1103, startPoint y: 416, endPoint x: 1227, endPoint y: 441, distance: 126.5
click at [1227, 441] on div at bounding box center [1071, 495] width 378 height 913
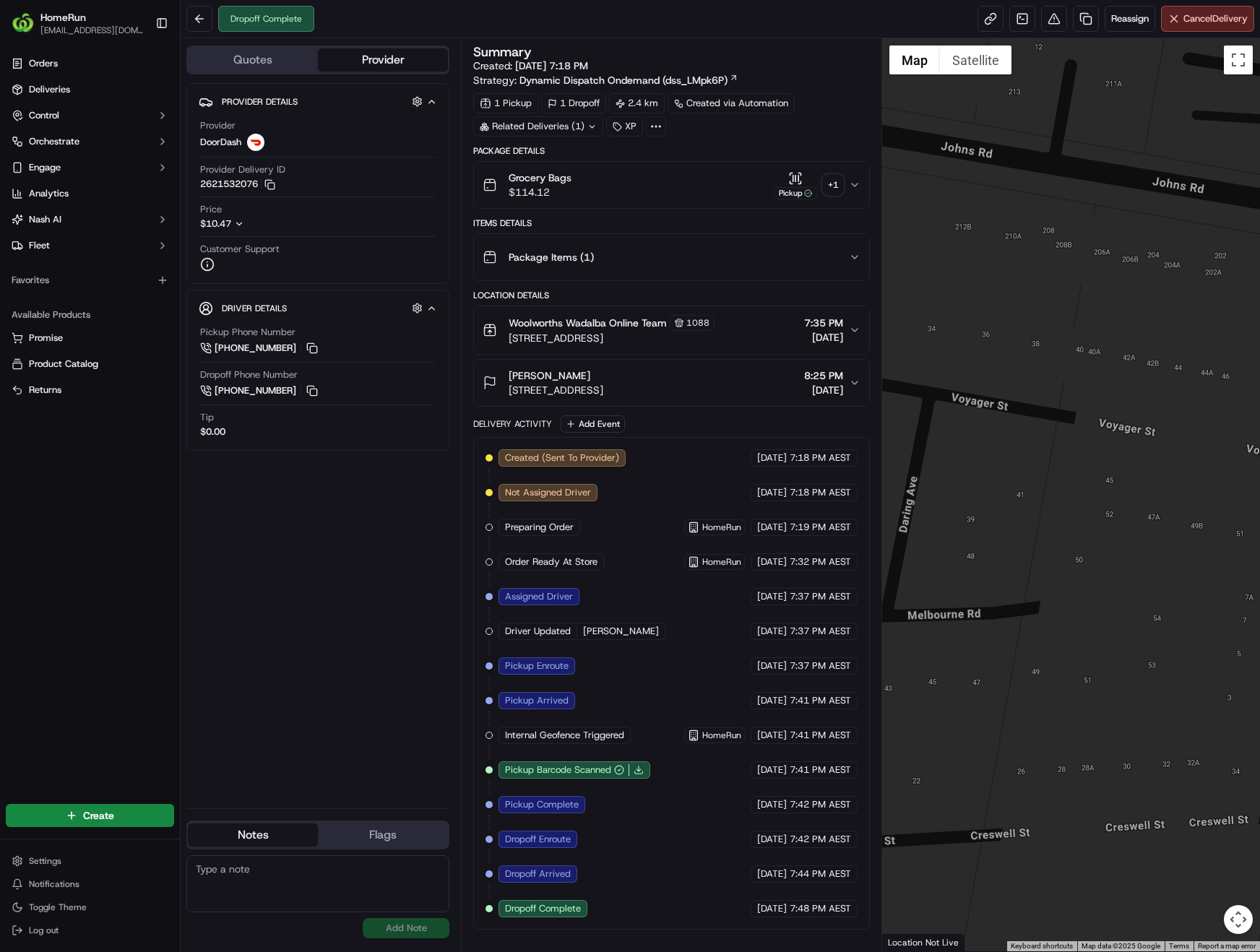
drag, startPoint x: 1117, startPoint y: 423, endPoint x: 1053, endPoint y: 389, distance: 72.5
click at [1053, 389] on div at bounding box center [1071, 495] width 378 height 913
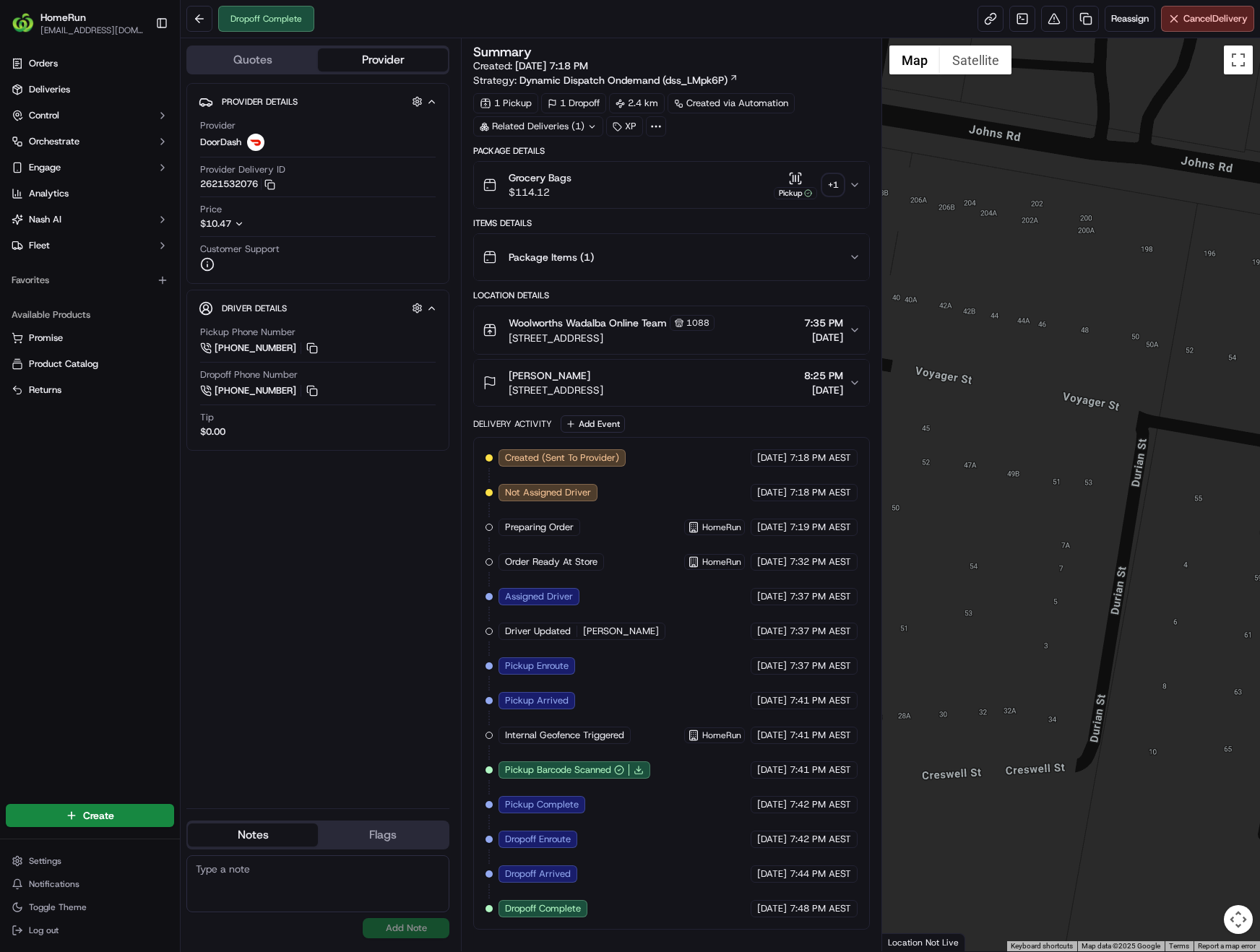
drag, startPoint x: 1185, startPoint y: 428, endPoint x: 992, endPoint y: 373, distance: 200.7
click at [992, 373] on div at bounding box center [1071, 495] width 378 height 913
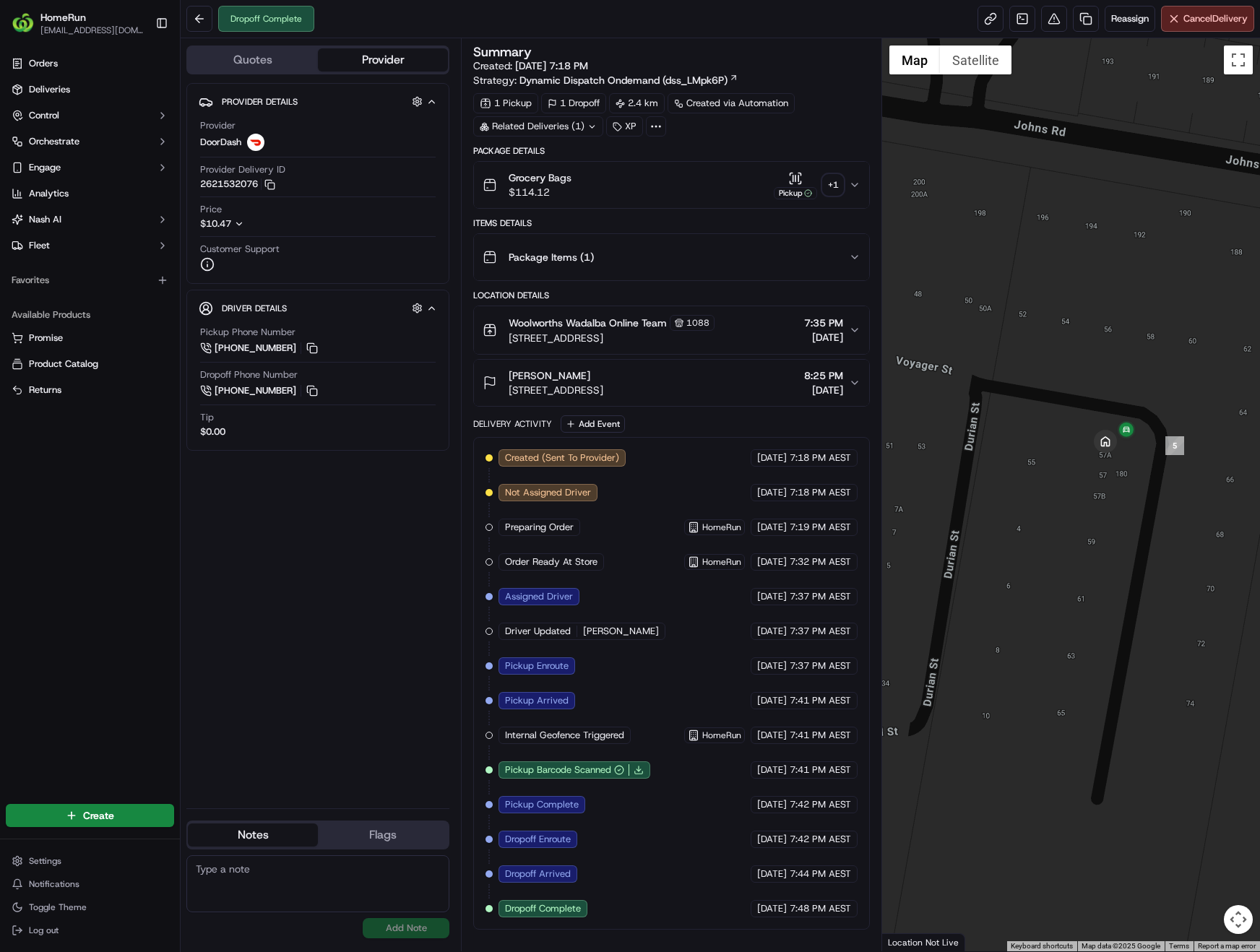
drag, startPoint x: 1144, startPoint y: 401, endPoint x: 972, endPoint y: 364, distance: 175.9
click at [972, 364] on div at bounding box center [1071, 495] width 378 height 913
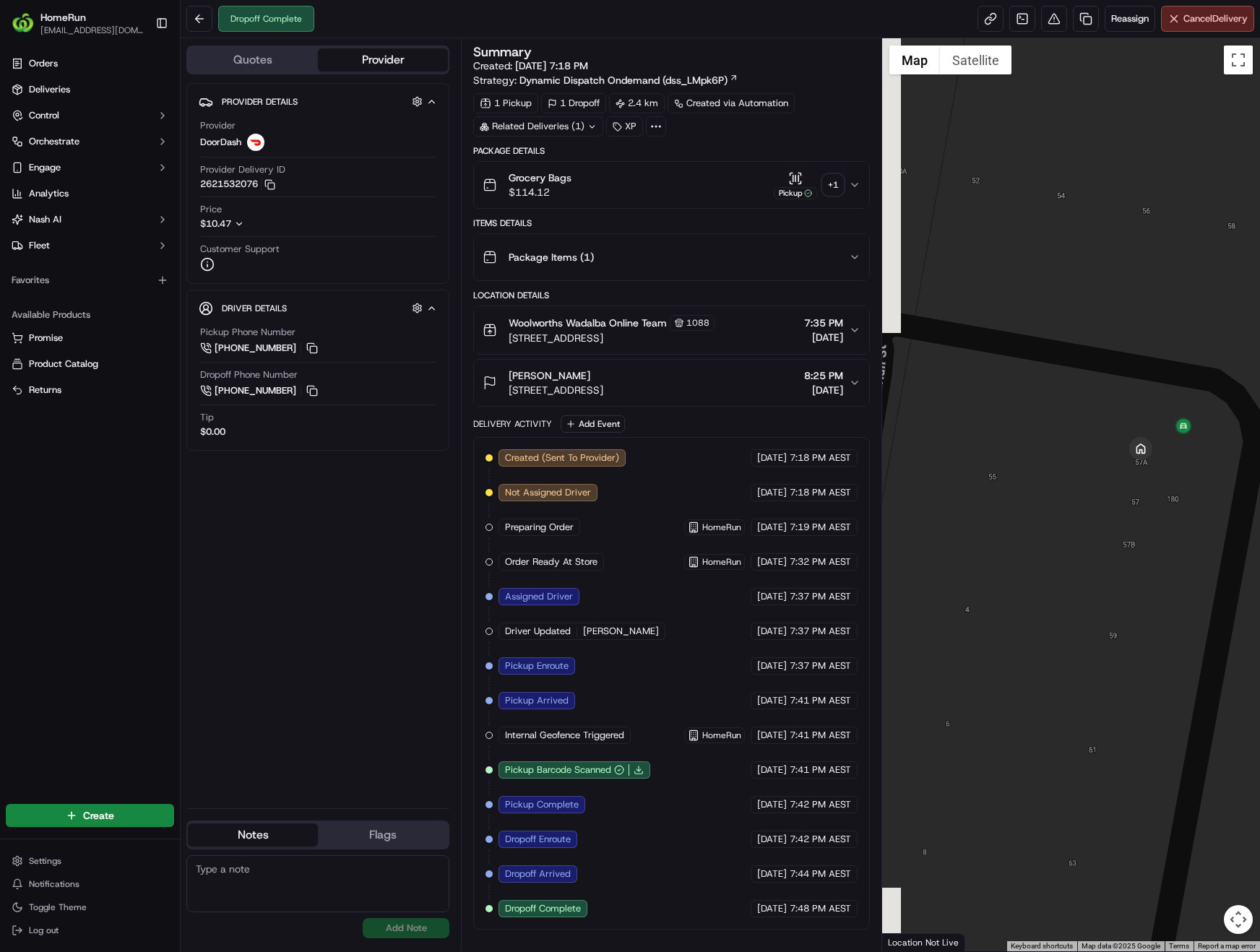
drag, startPoint x: 1156, startPoint y: 421, endPoint x: 1211, endPoint y: 412, distance: 55.7
click at [1211, 412] on div at bounding box center [1071, 495] width 378 height 913
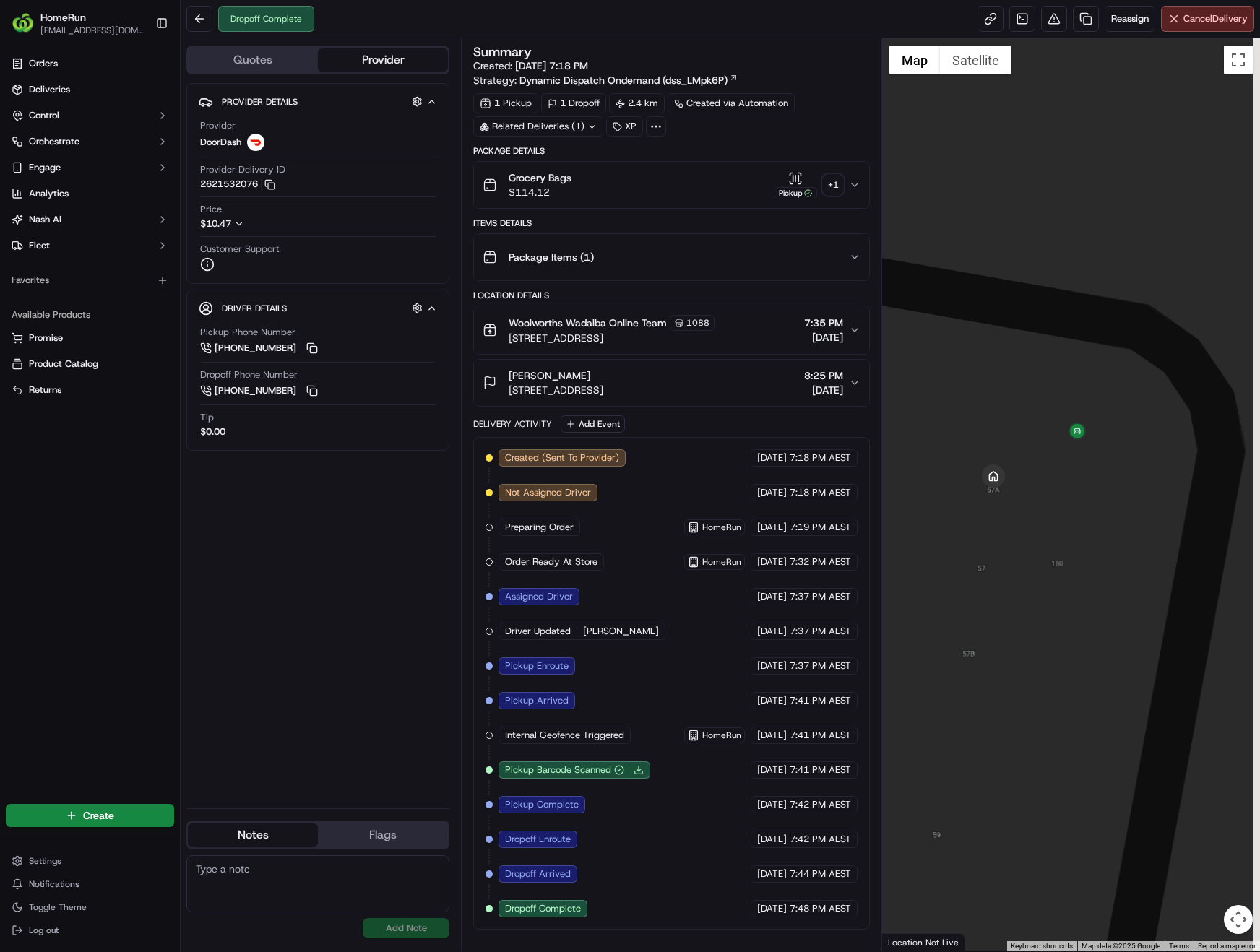
drag, startPoint x: 1181, startPoint y: 453, endPoint x: 1019, endPoint y: 504, distance: 169.8
click at [1019, 504] on div at bounding box center [1071, 495] width 378 height 913
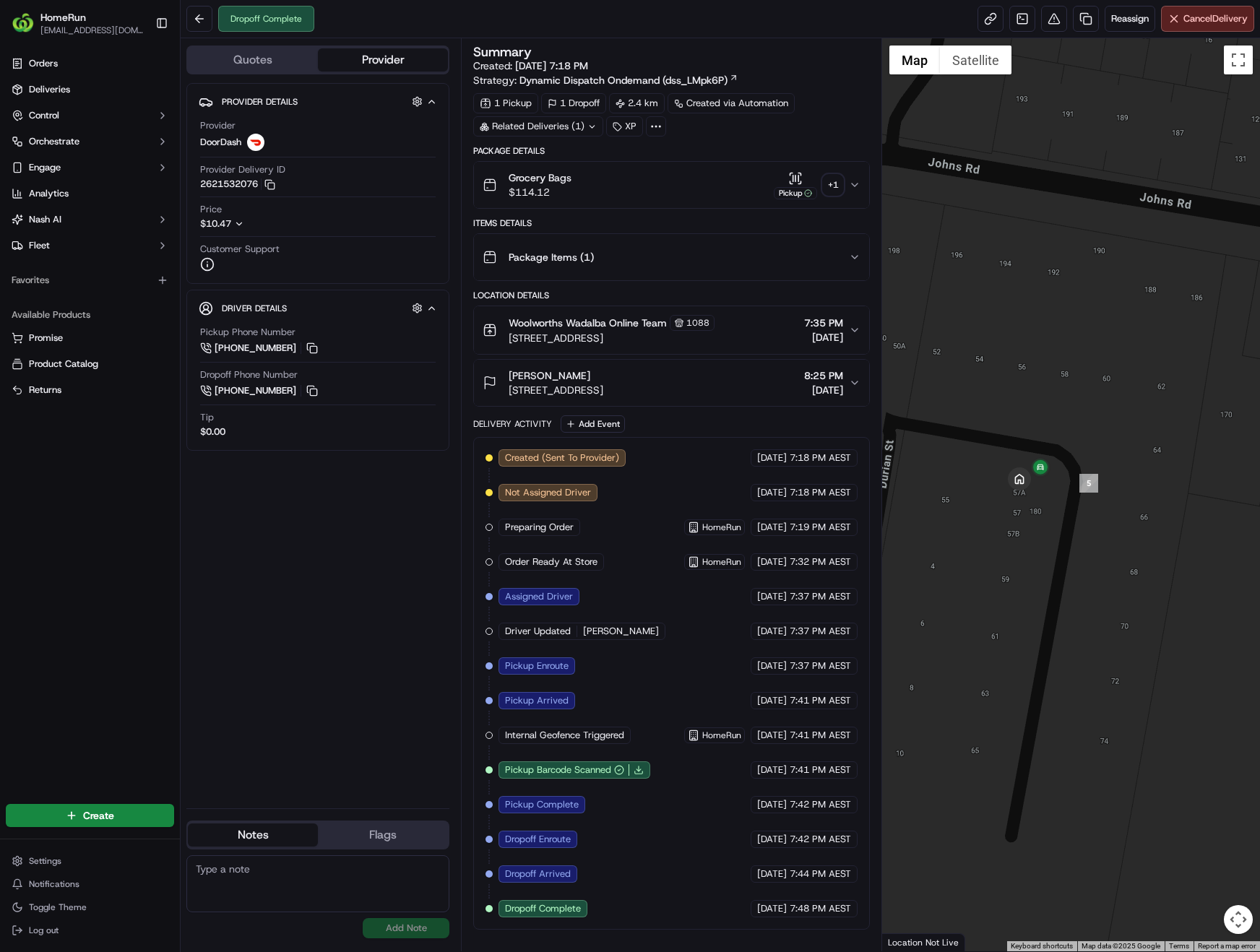
click at [833, 187] on div "+ 1" at bounding box center [833, 184] width 21 height 21
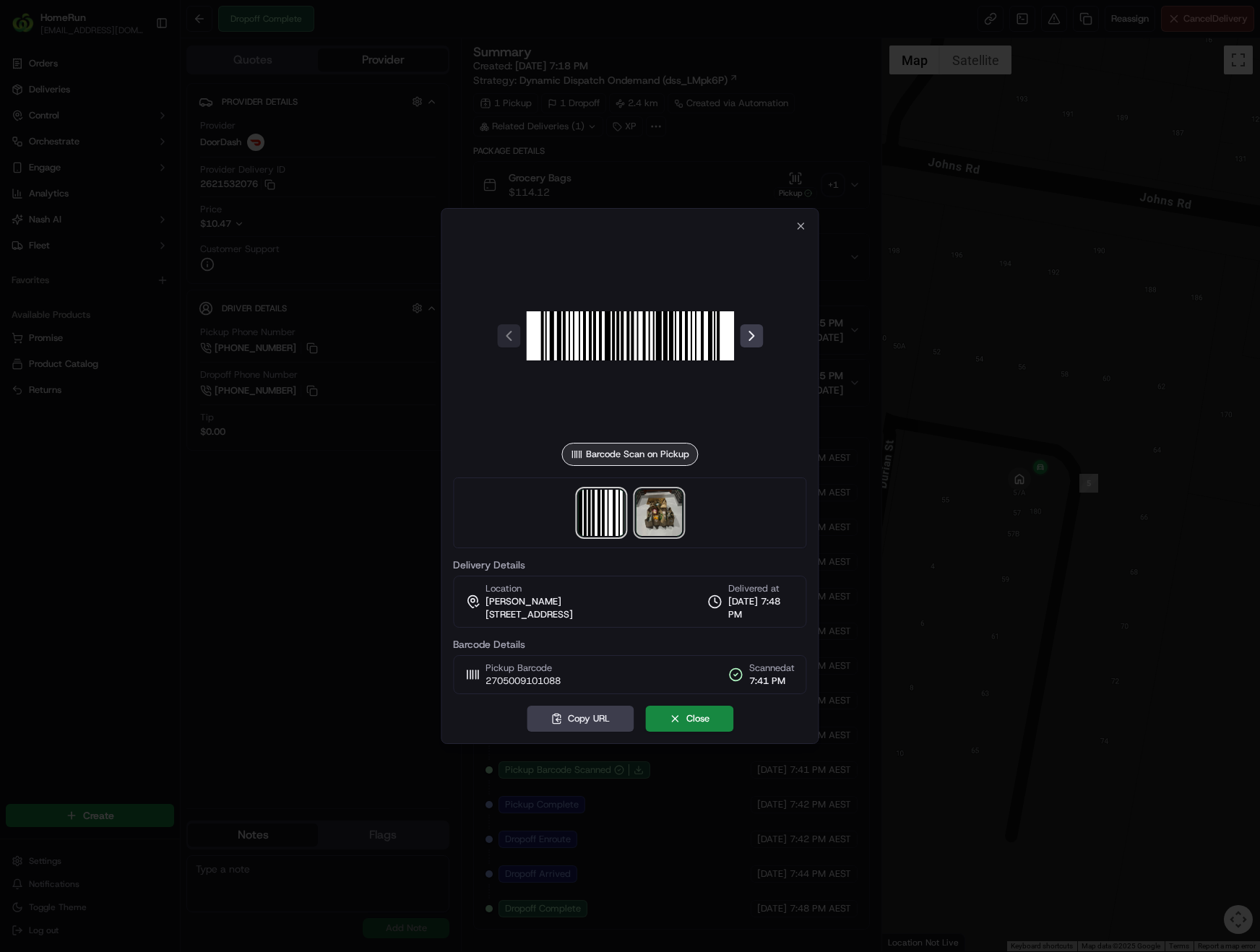
click at [652, 508] on img at bounding box center [659, 513] width 46 height 46
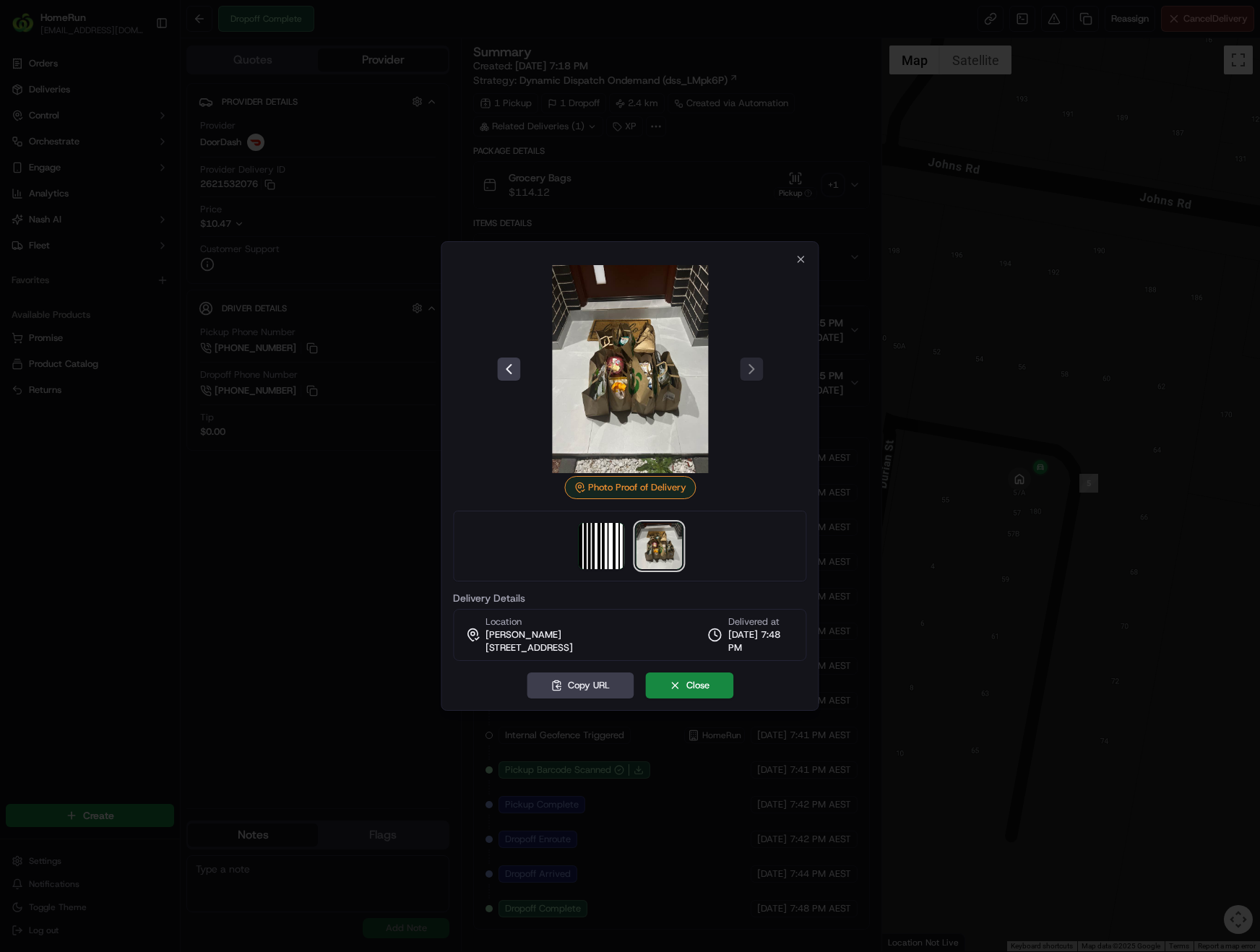
click at [632, 360] on img at bounding box center [630, 369] width 208 height 208
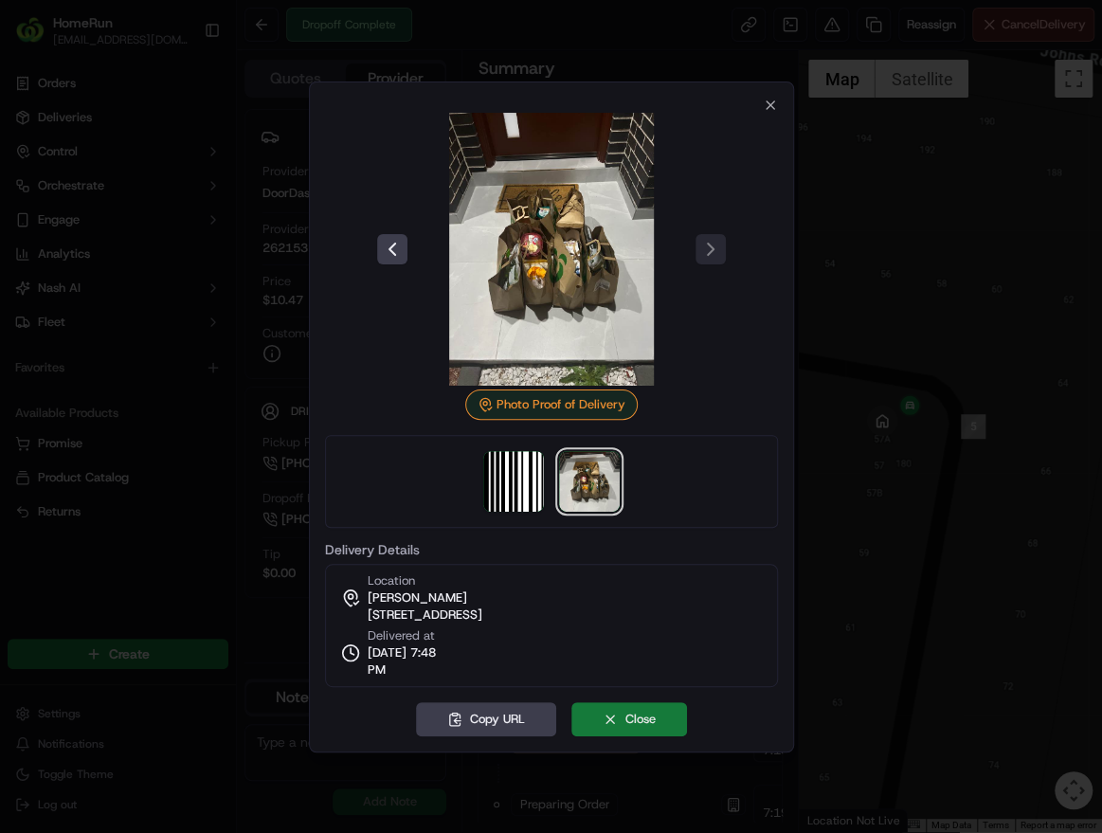
click at [622, 714] on button "Close" at bounding box center [630, 719] width 116 height 34
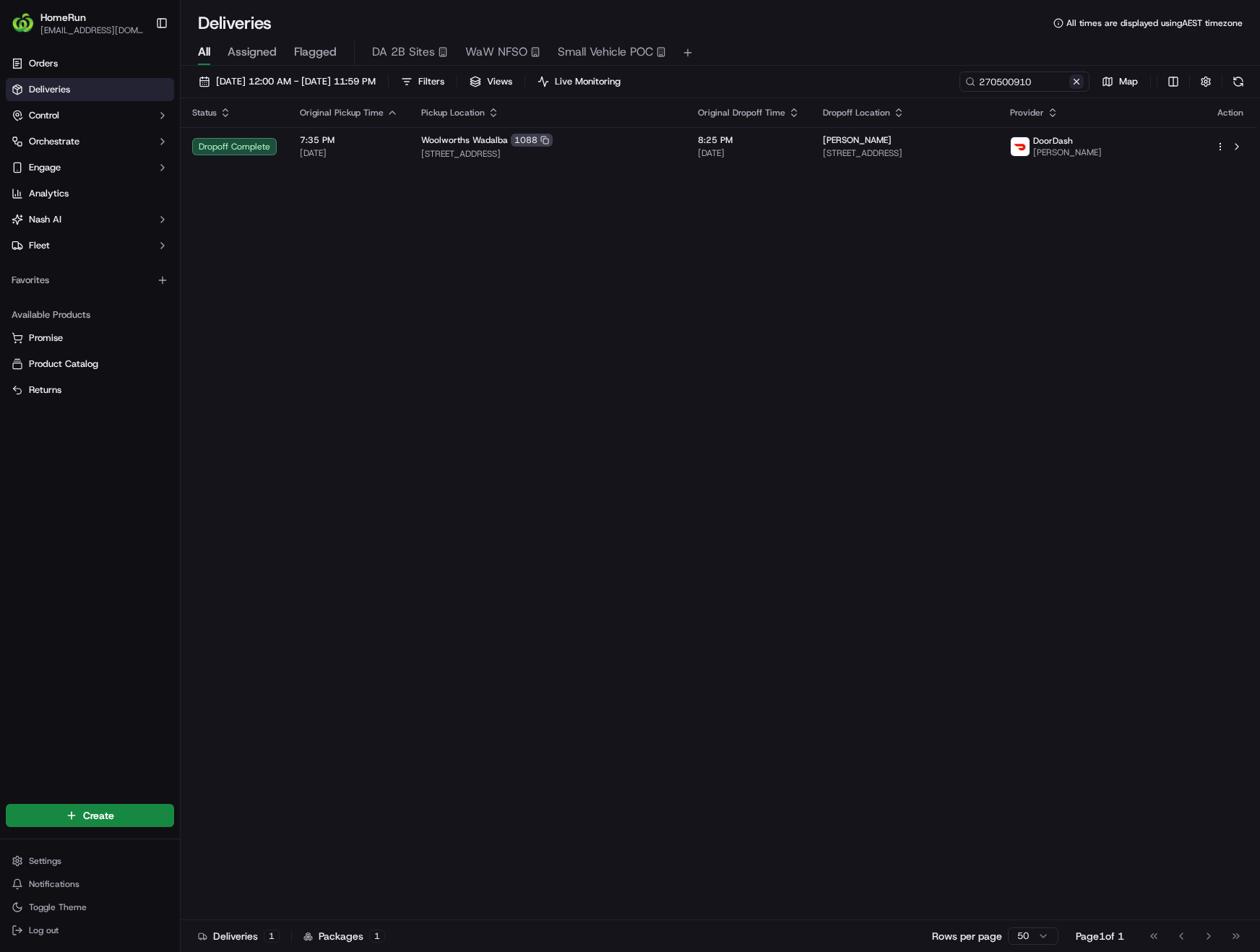
click at [1080, 81] on button at bounding box center [1076, 82] width 14 height 14
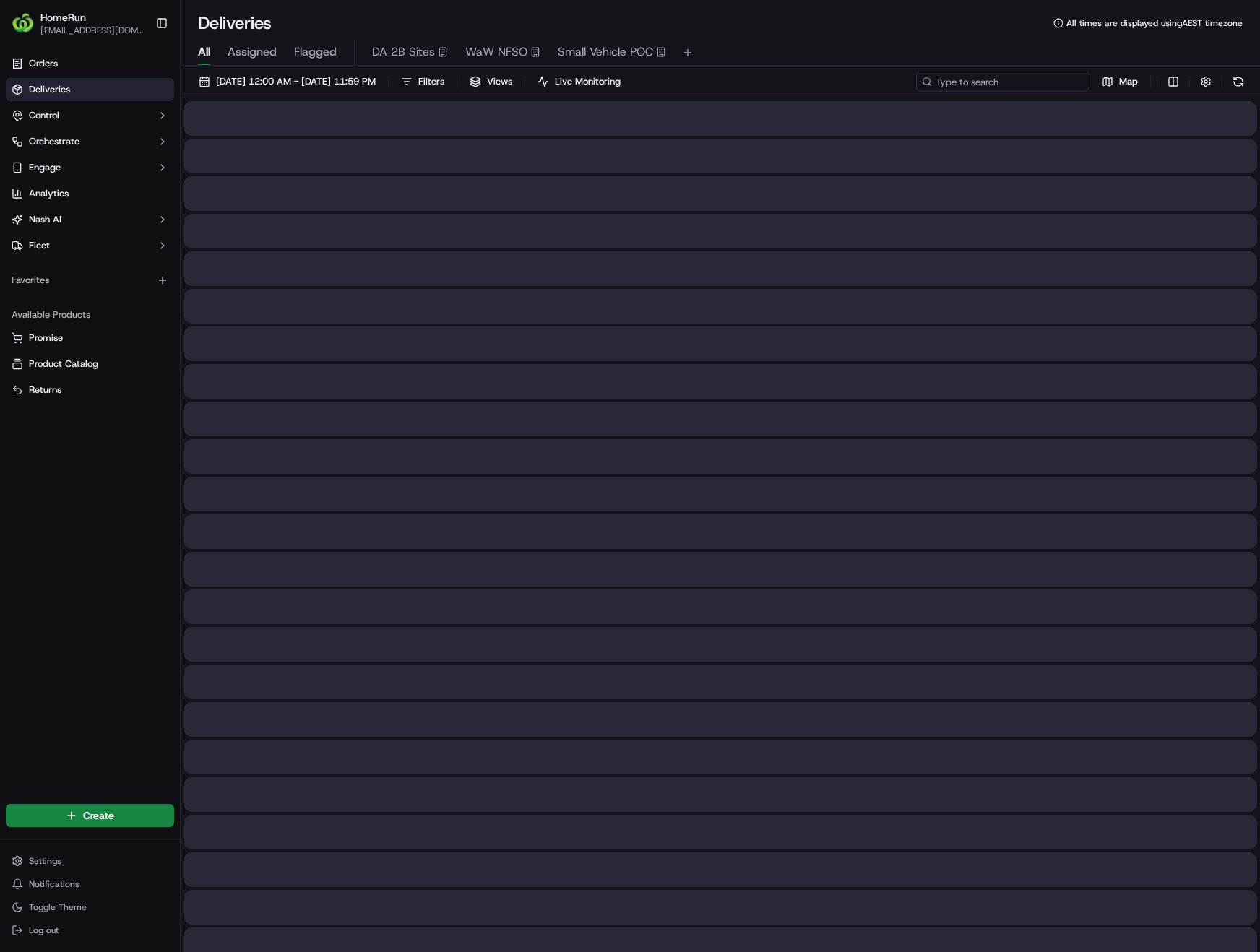
click at [1036, 82] on input at bounding box center [1002, 82] width 173 height 21
paste input "270445480"
type input "270445480"
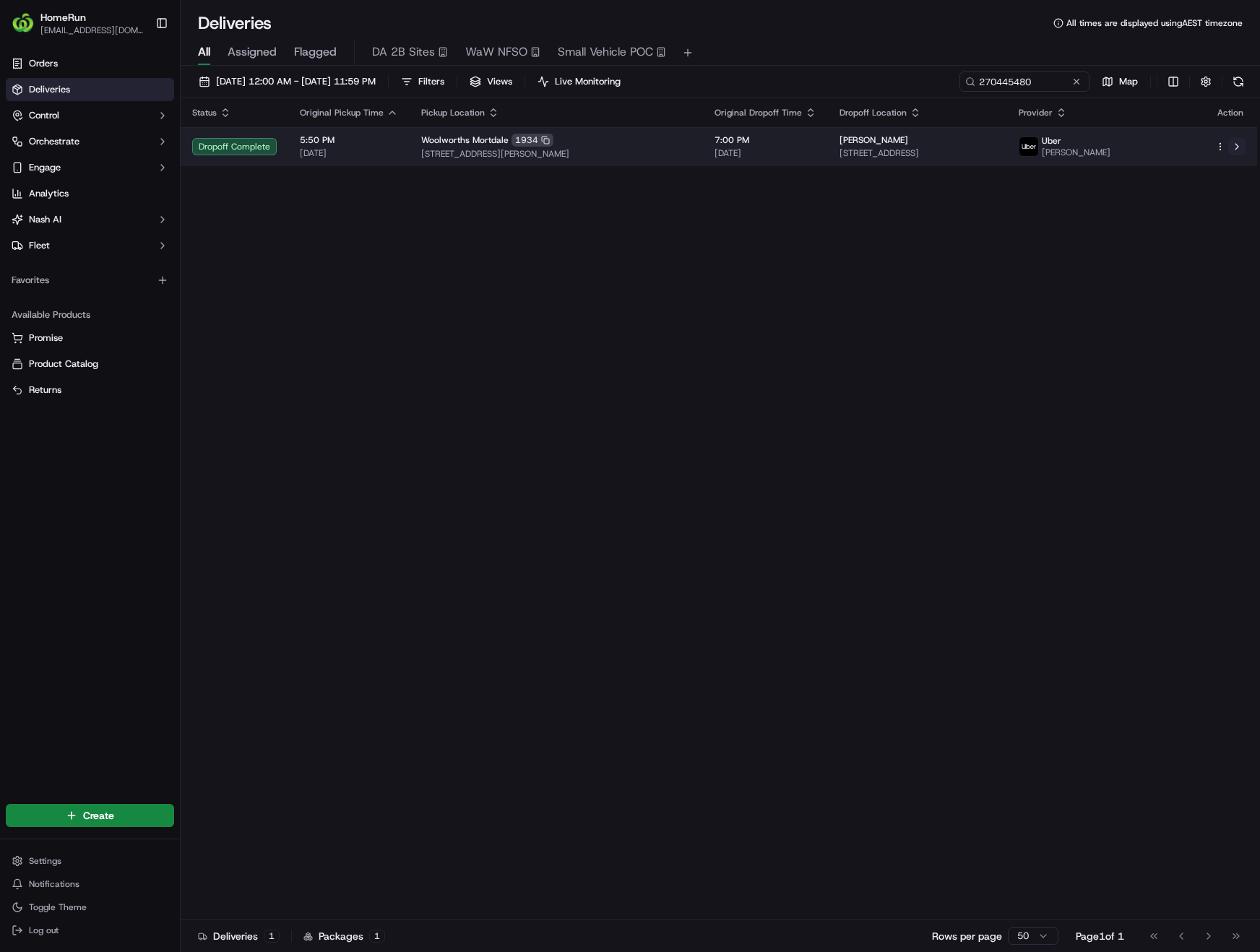
click at [1239, 151] on button at bounding box center [1236, 146] width 18 height 18
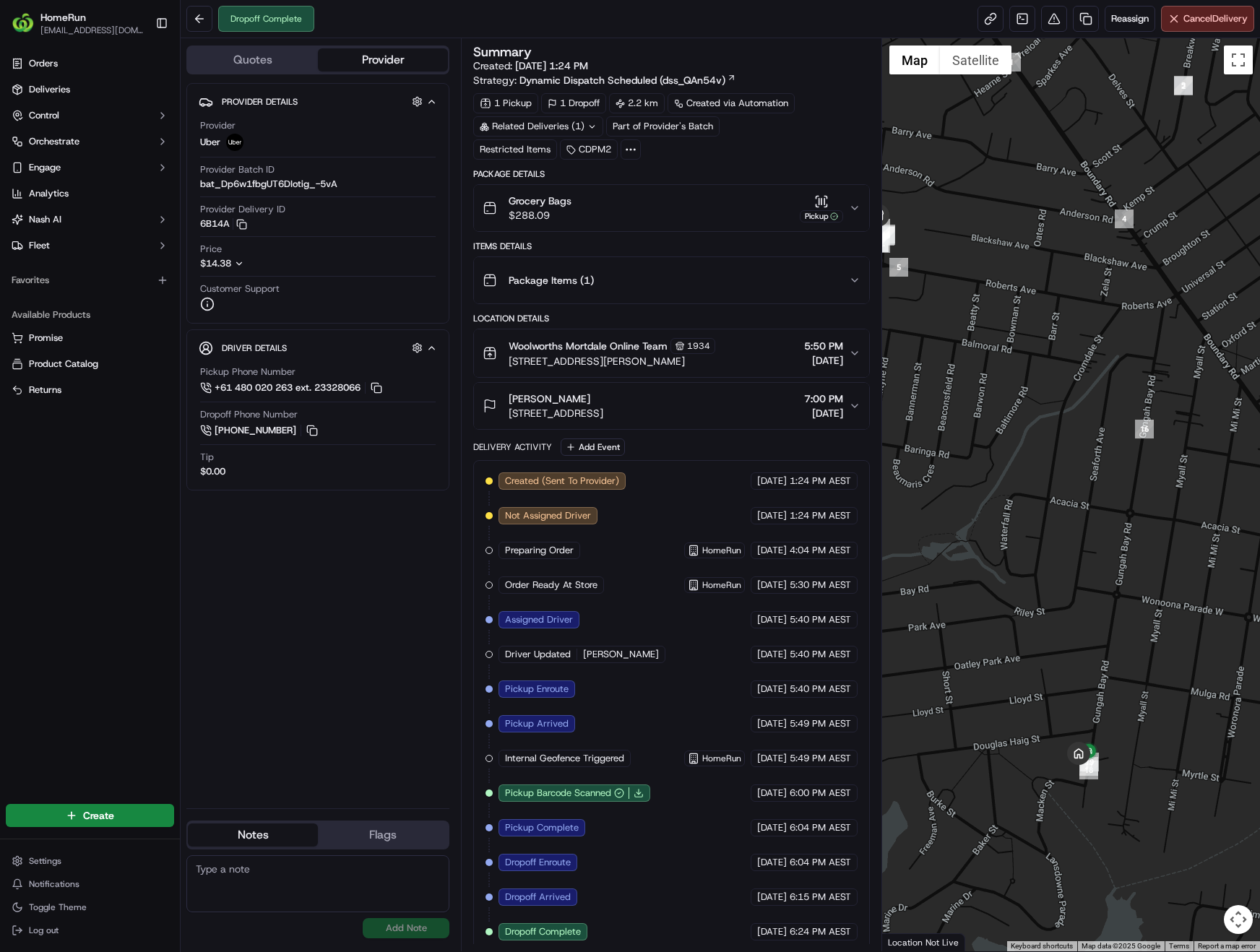
drag, startPoint x: 1119, startPoint y: 389, endPoint x: 1001, endPoint y: 391, distance: 118.0
click at [1001, 391] on div at bounding box center [1071, 495] width 378 height 913
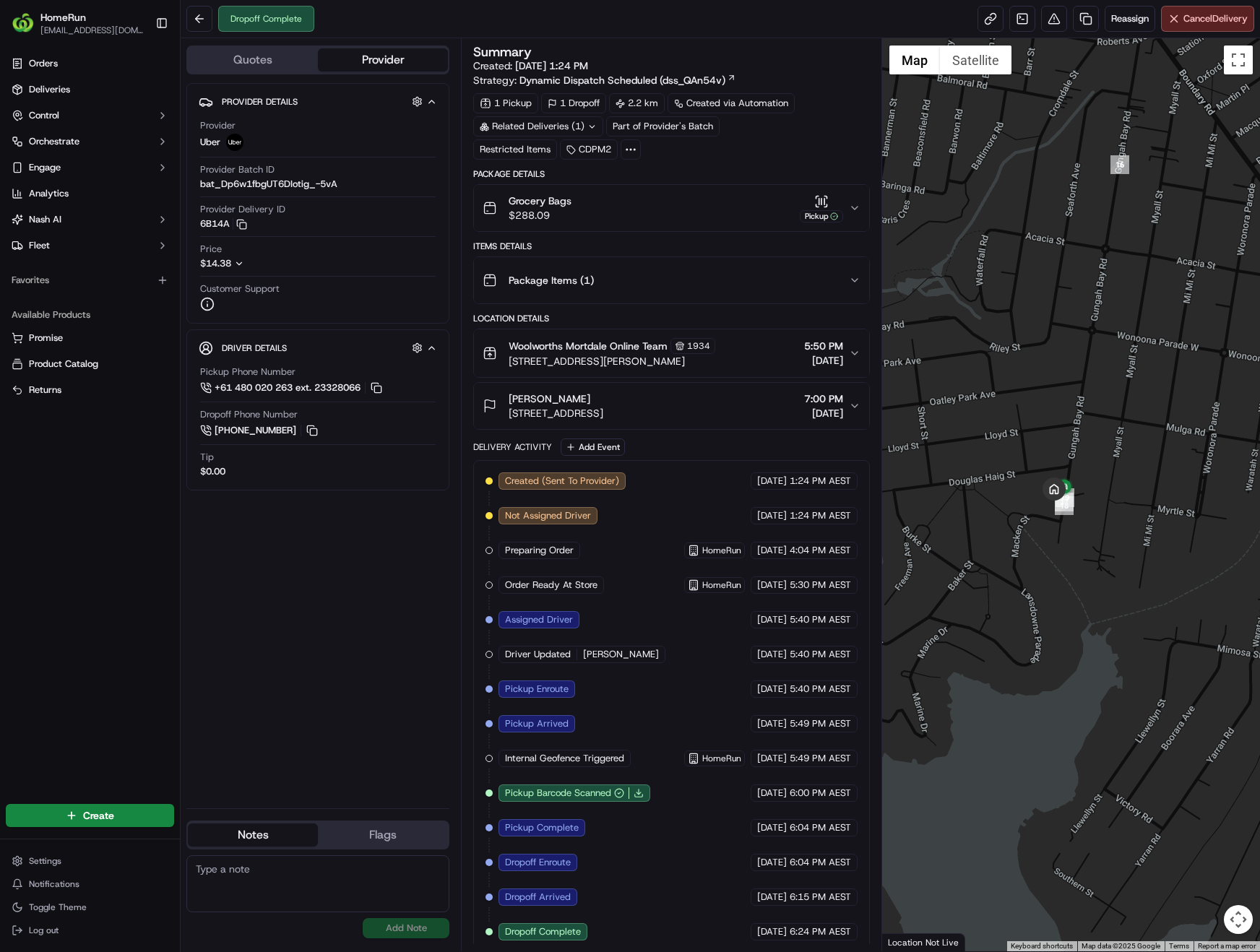
drag, startPoint x: 1024, startPoint y: 694, endPoint x: 1026, endPoint y: 428, distance: 266.0
click at [1026, 428] on div at bounding box center [1071, 495] width 378 height 913
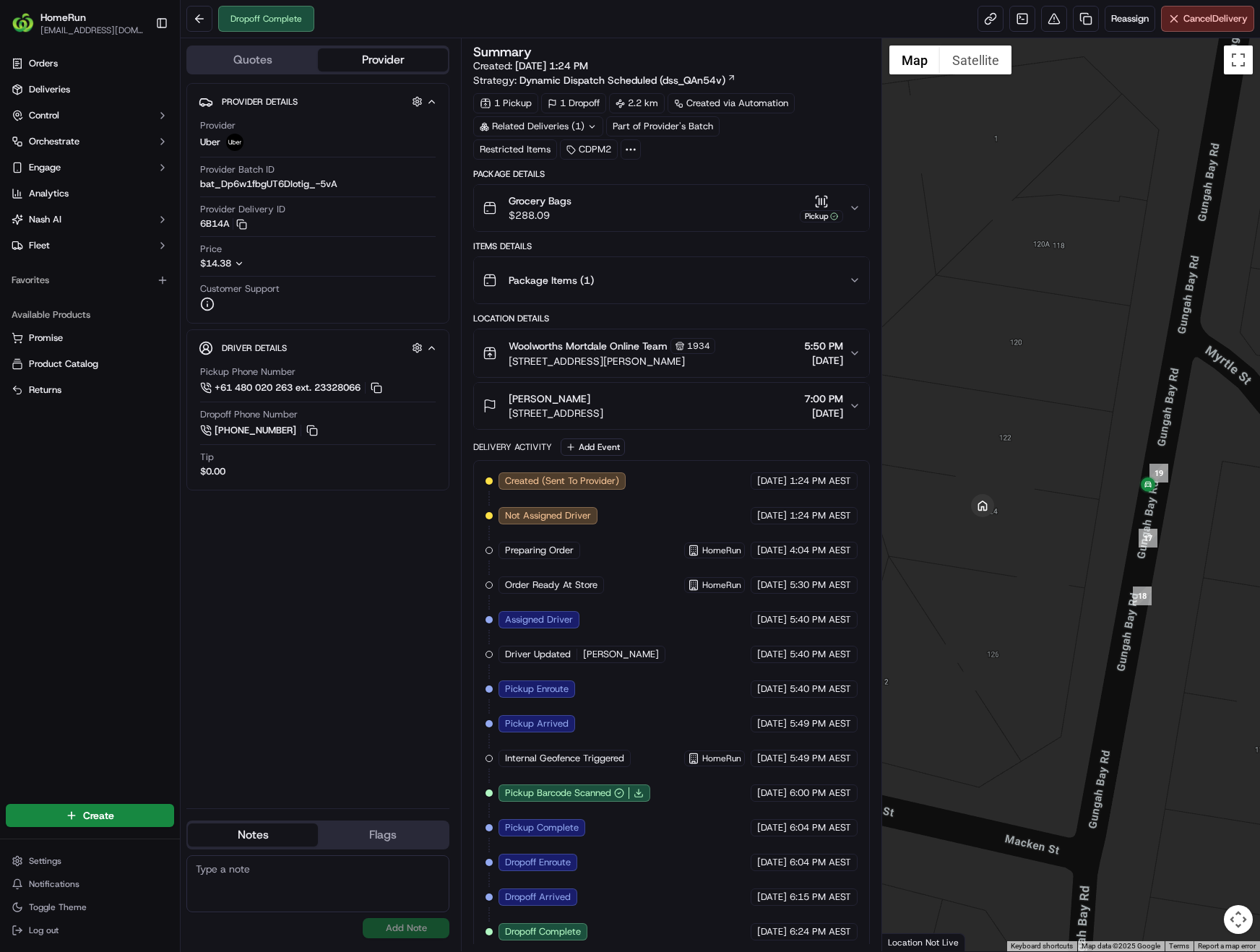
click at [857, 208] on icon "button" at bounding box center [855, 208] width 6 height 3
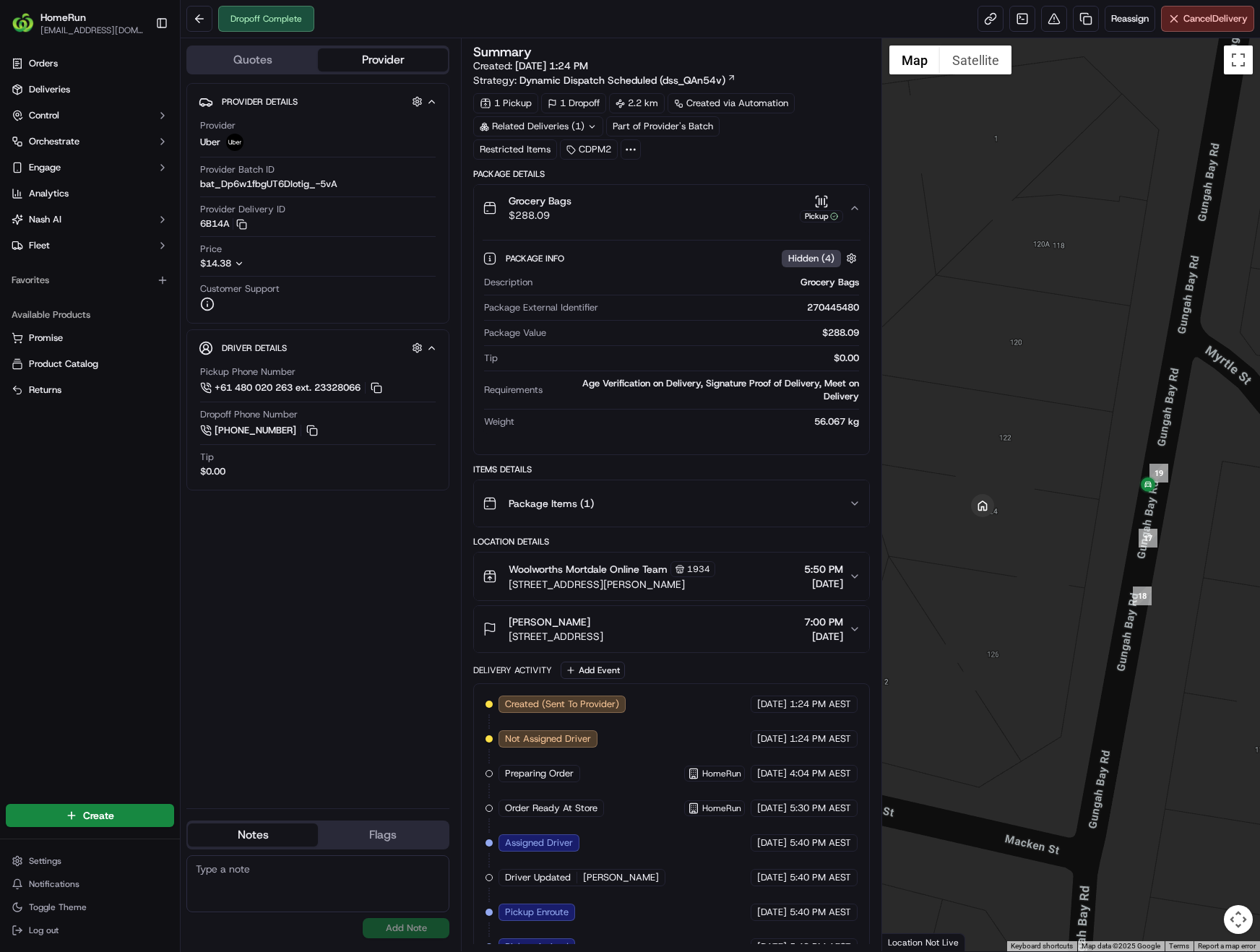
click at [857, 208] on icon "button" at bounding box center [854, 207] width 11 height 11
